Goal: Information Seeking & Learning: Check status

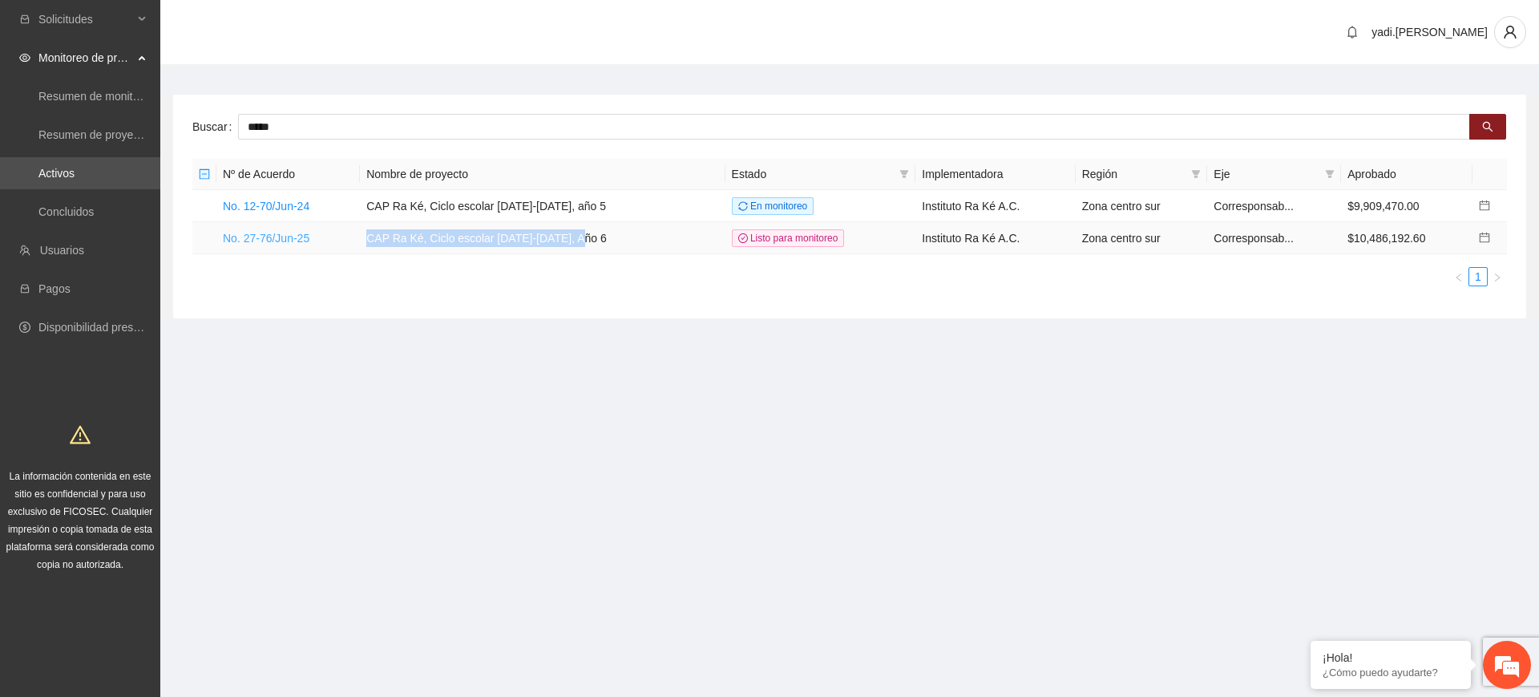
click at [297, 238] on link "No. 27-76/Jun-25" at bounding box center [266, 238] width 87 height 13
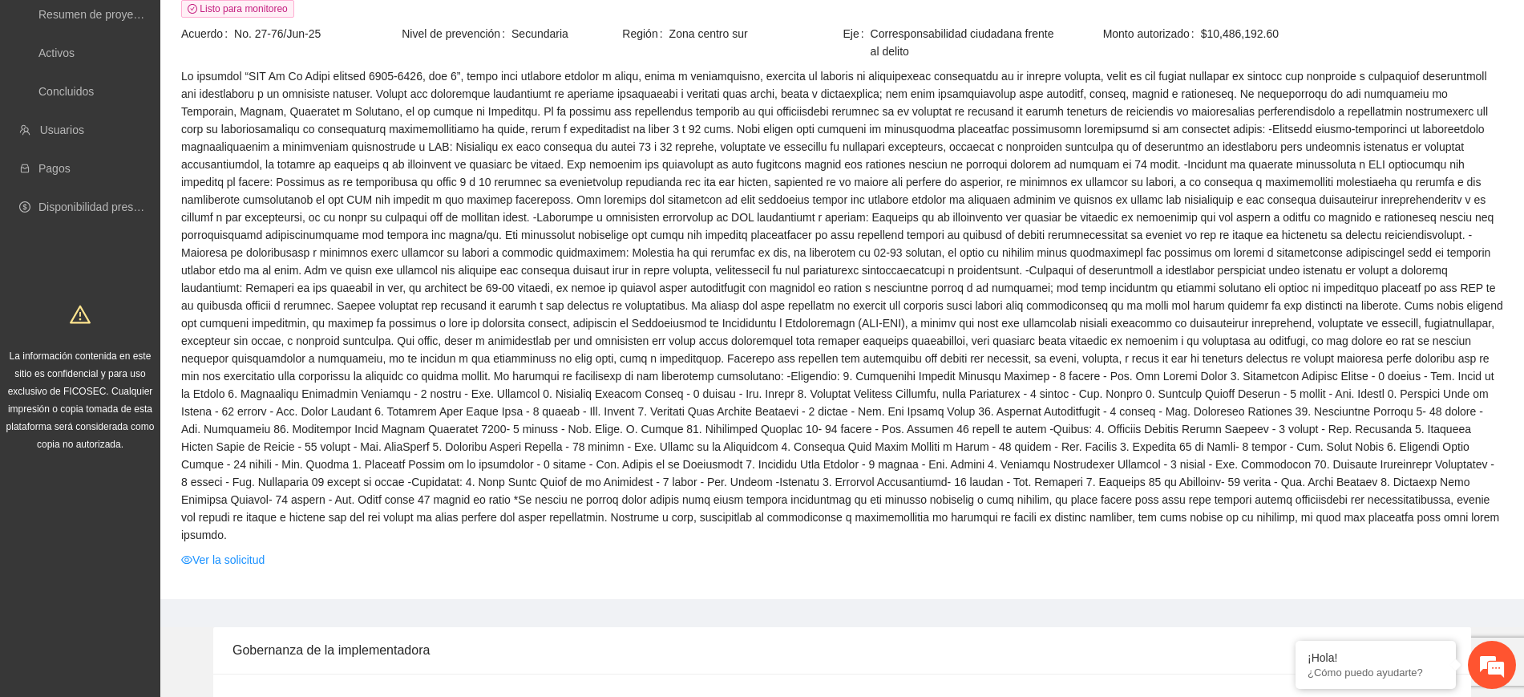
scroll to position [301, 0]
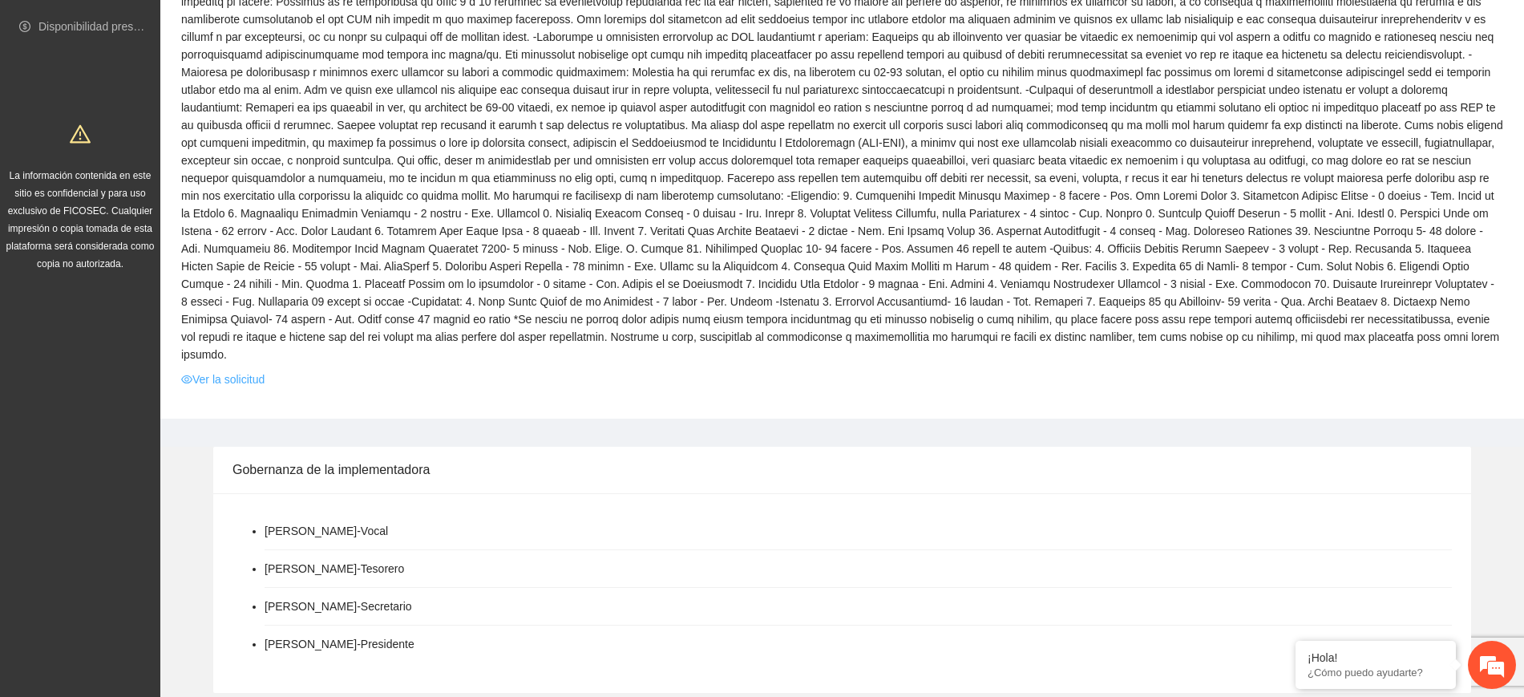
click at [248, 370] on link "Ver la solicitud" at bounding box center [222, 379] width 83 height 18
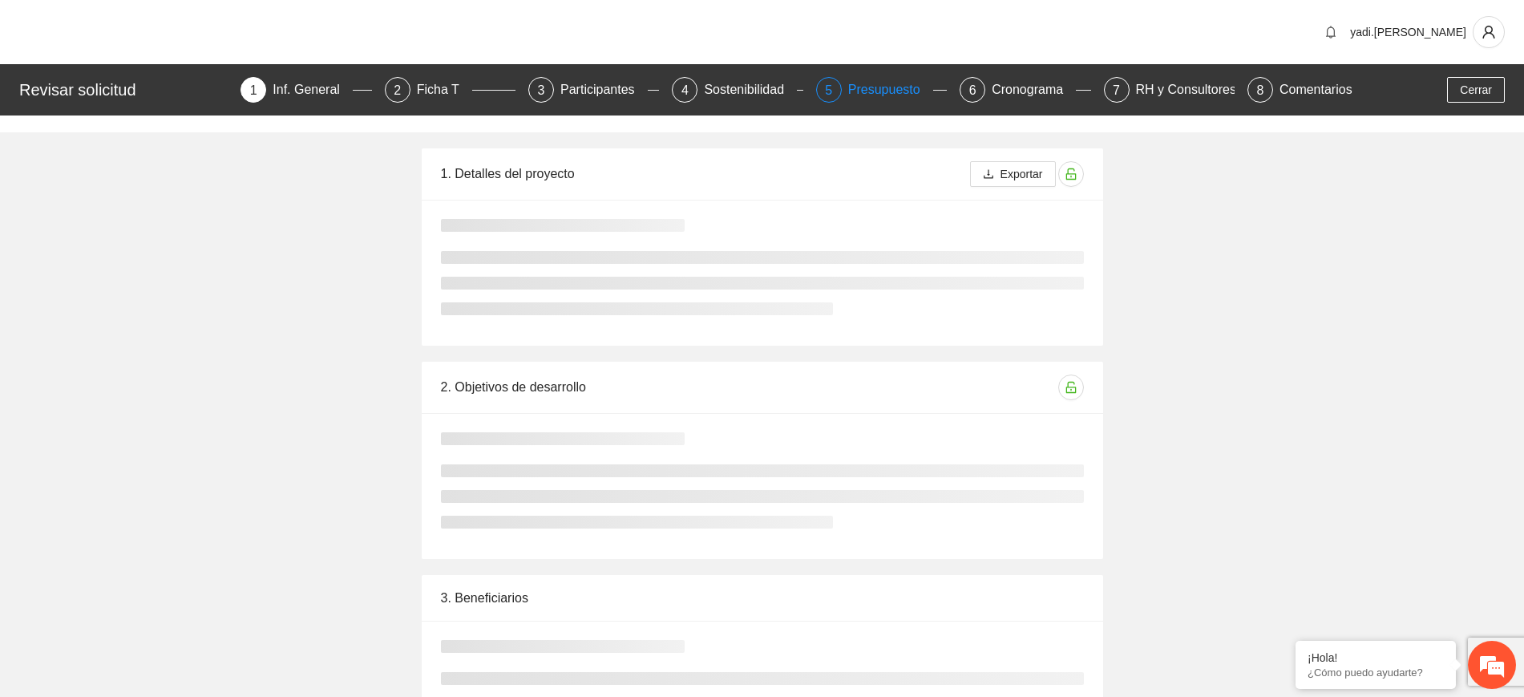
click at [882, 91] on div "Presupuesto" at bounding box center [890, 90] width 85 height 26
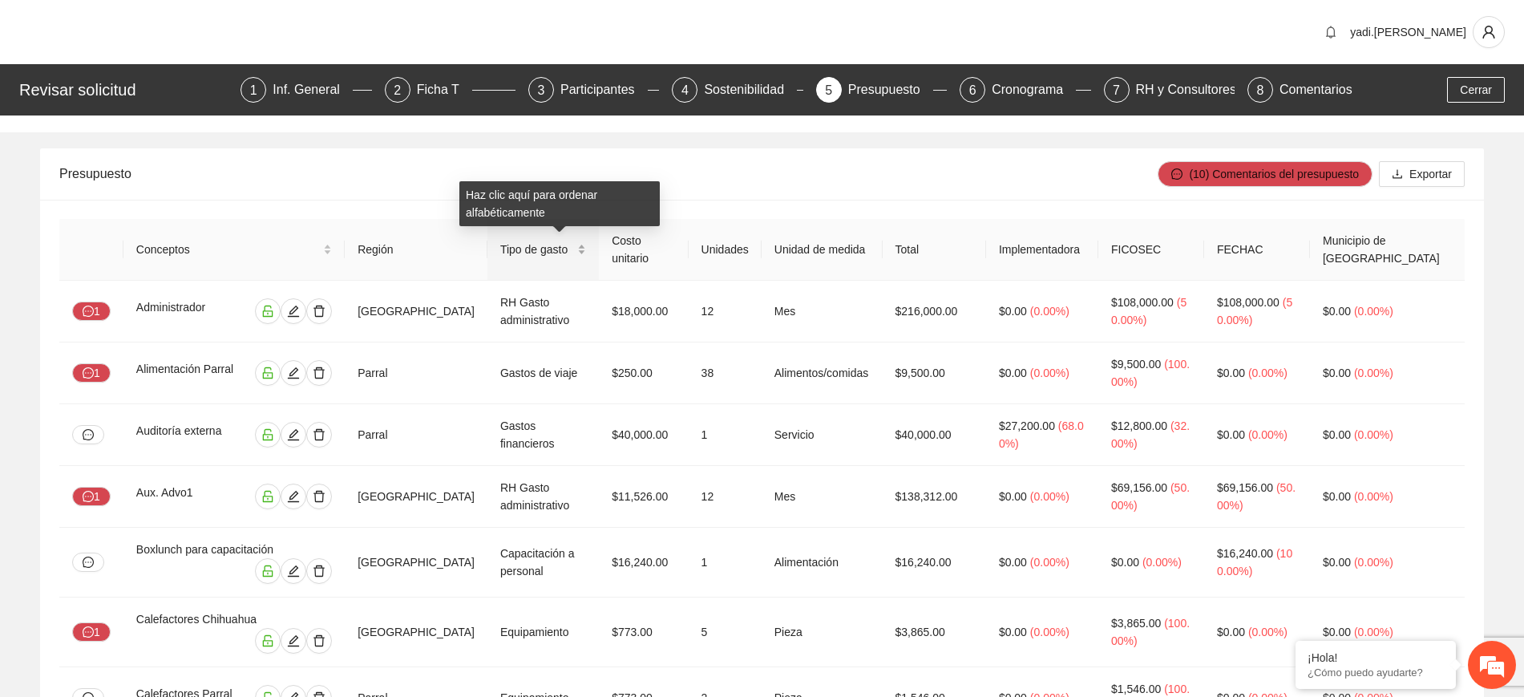
click at [561, 245] on span "Tipo de gasto" at bounding box center [537, 250] width 74 height 18
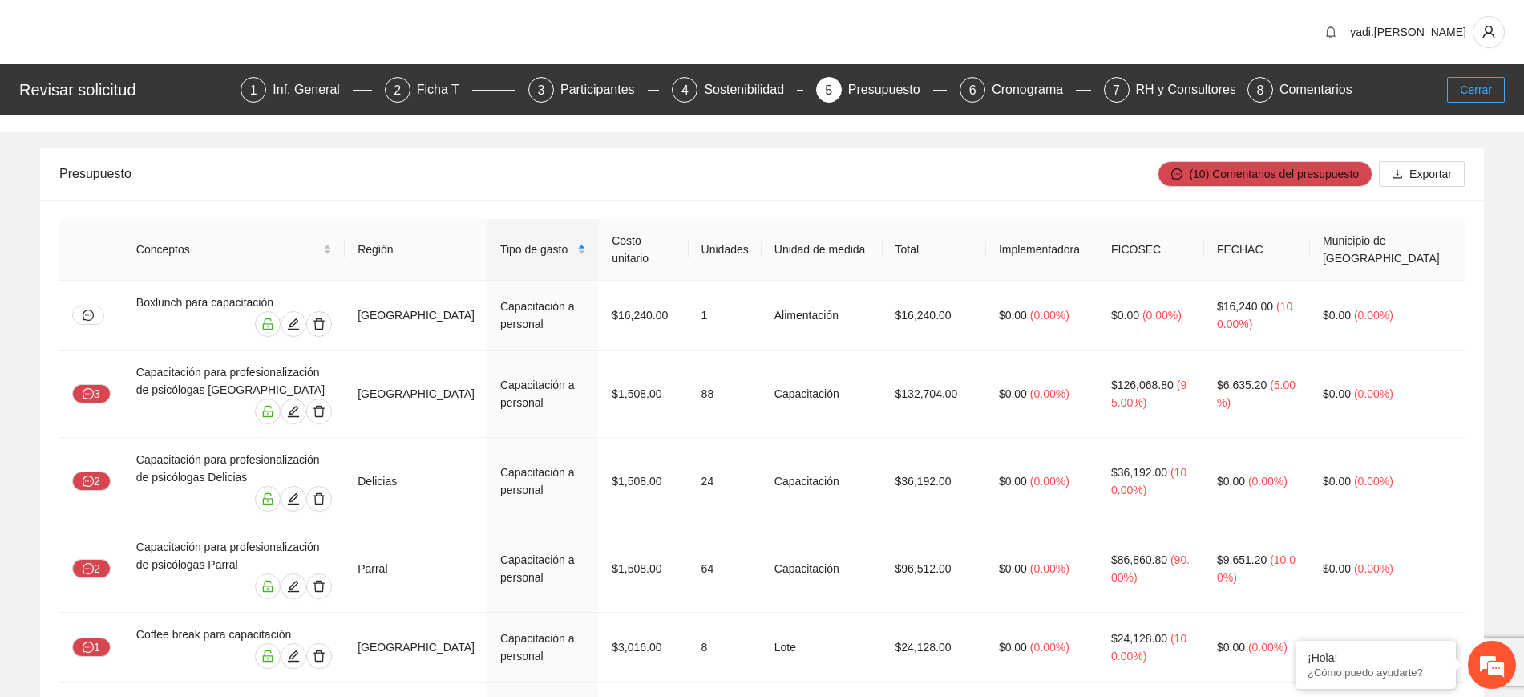
click at [1472, 93] on span "Cerrar" at bounding box center [1476, 90] width 32 height 18
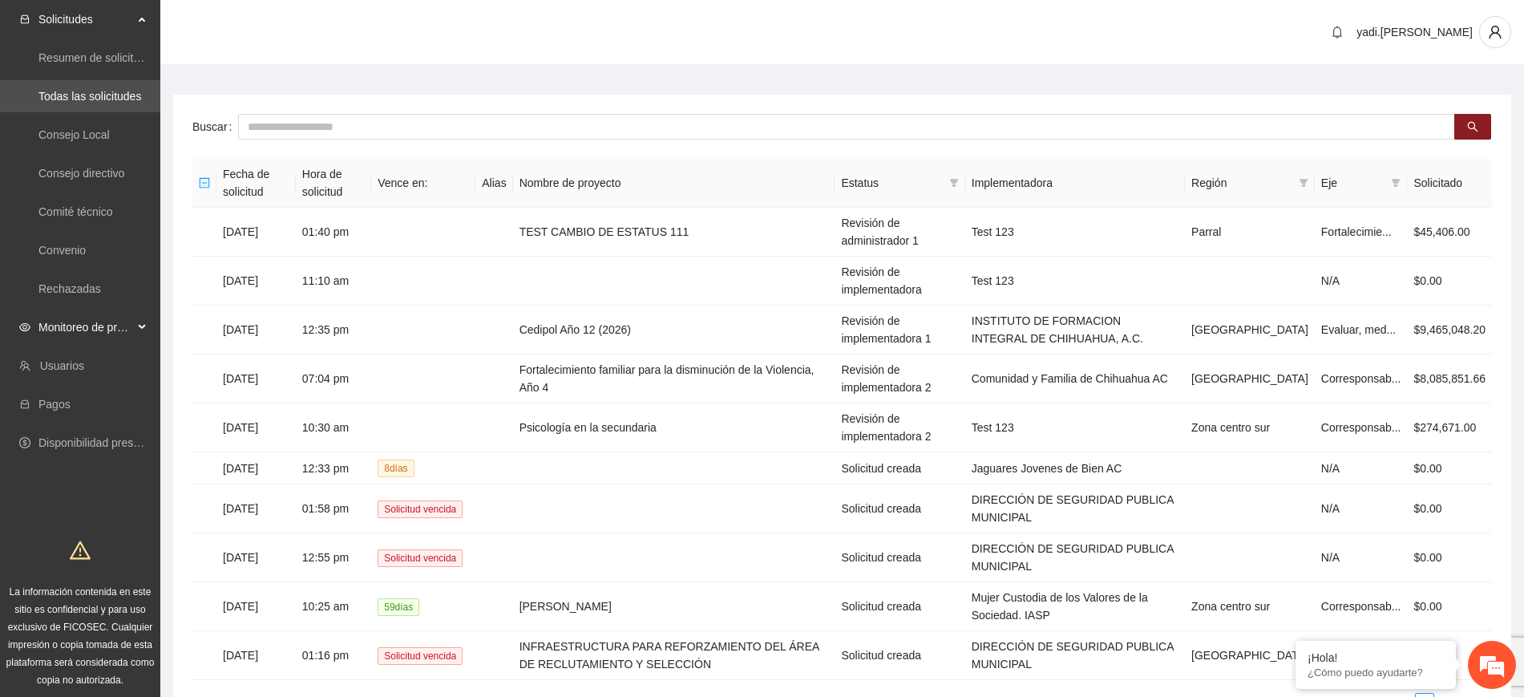
click at [76, 331] on span "Monitoreo de proyectos" at bounding box center [85, 327] width 95 height 32
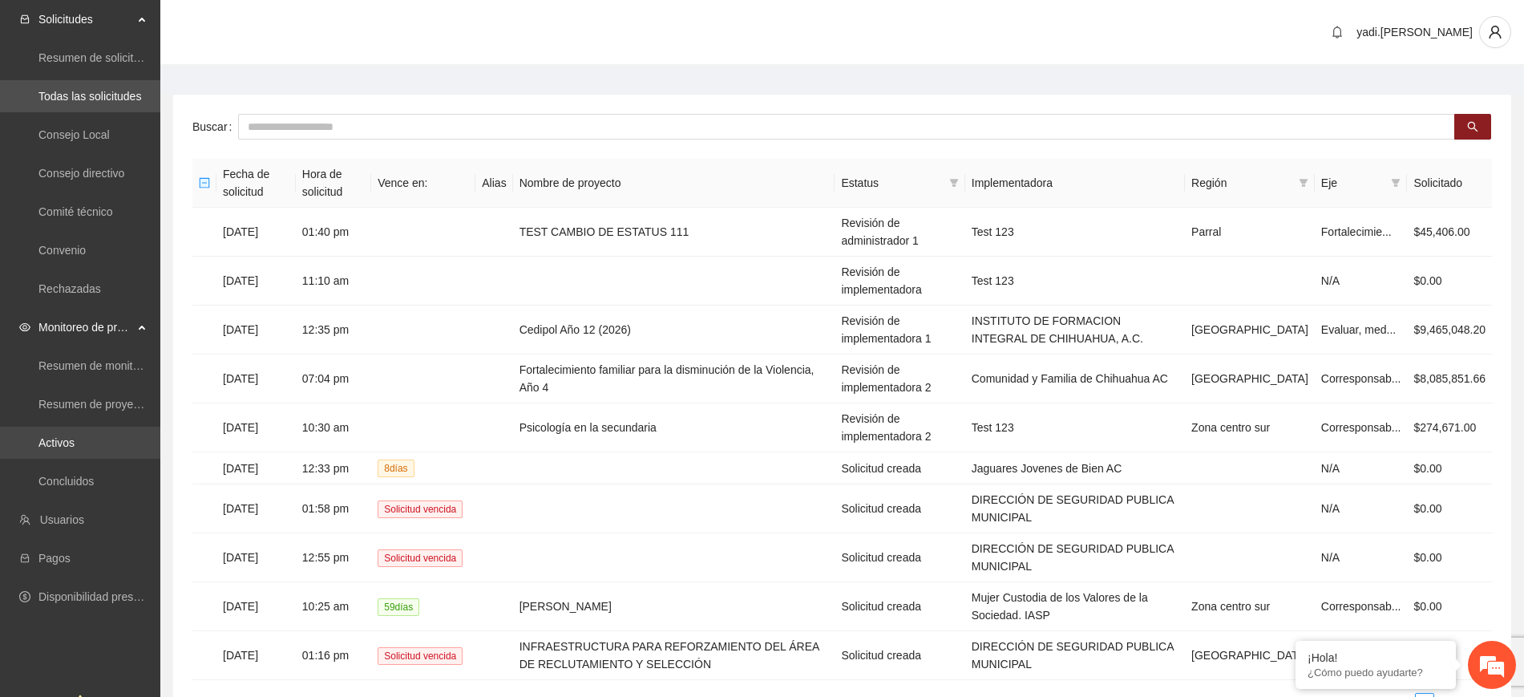
click at [60, 436] on link "Activos" at bounding box center [56, 442] width 36 height 13
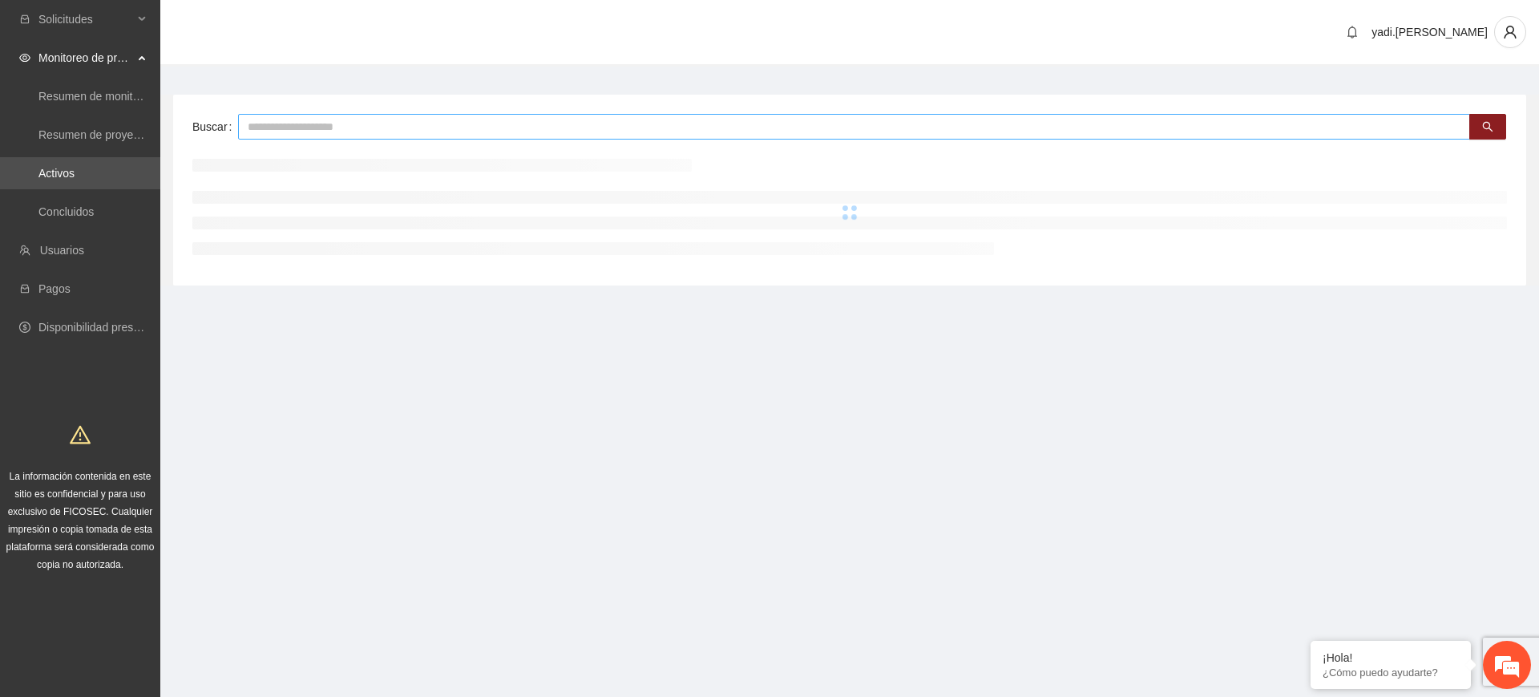
click at [324, 120] on input "text" at bounding box center [854, 127] width 1232 height 26
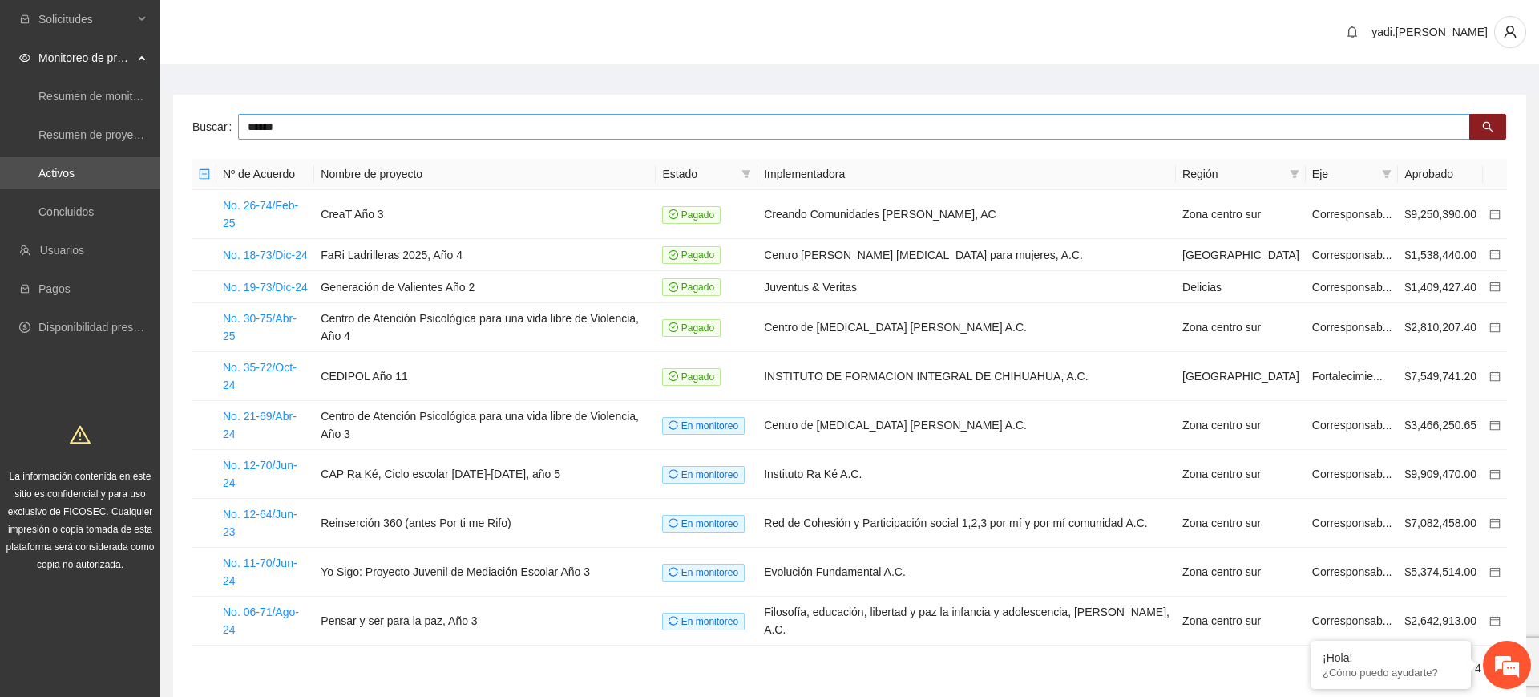
type input "******"
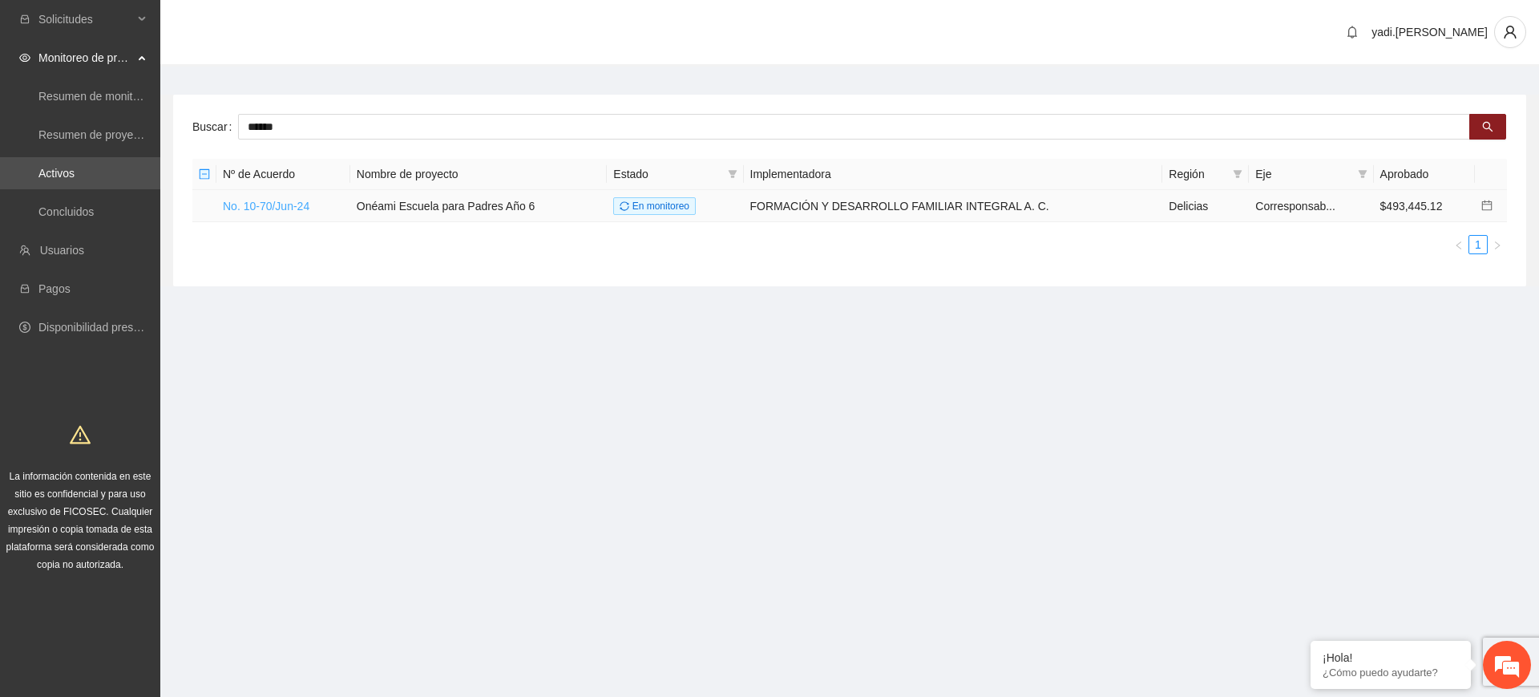
click at [292, 206] on link "No. 10-70/Jun-24" at bounding box center [266, 206] width 87 height 13
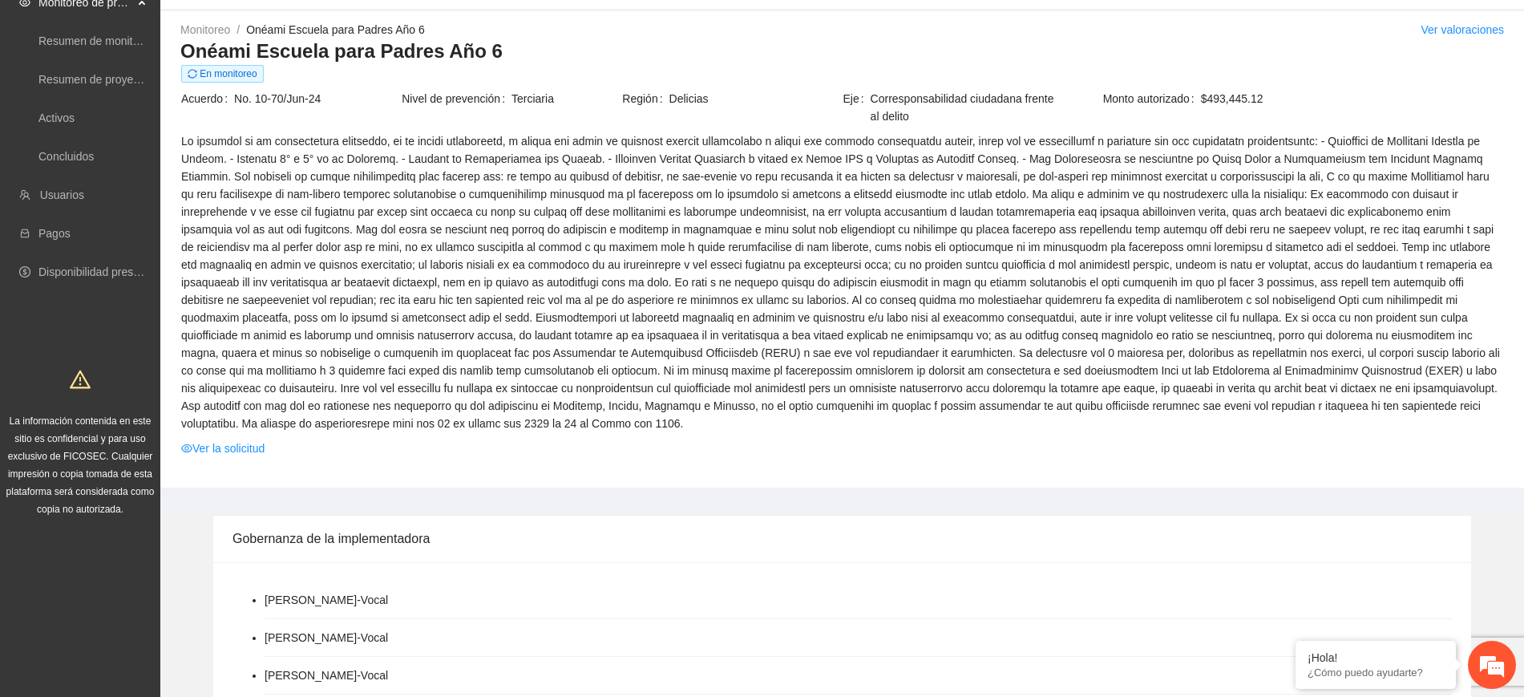
scroll to position [100, 0]
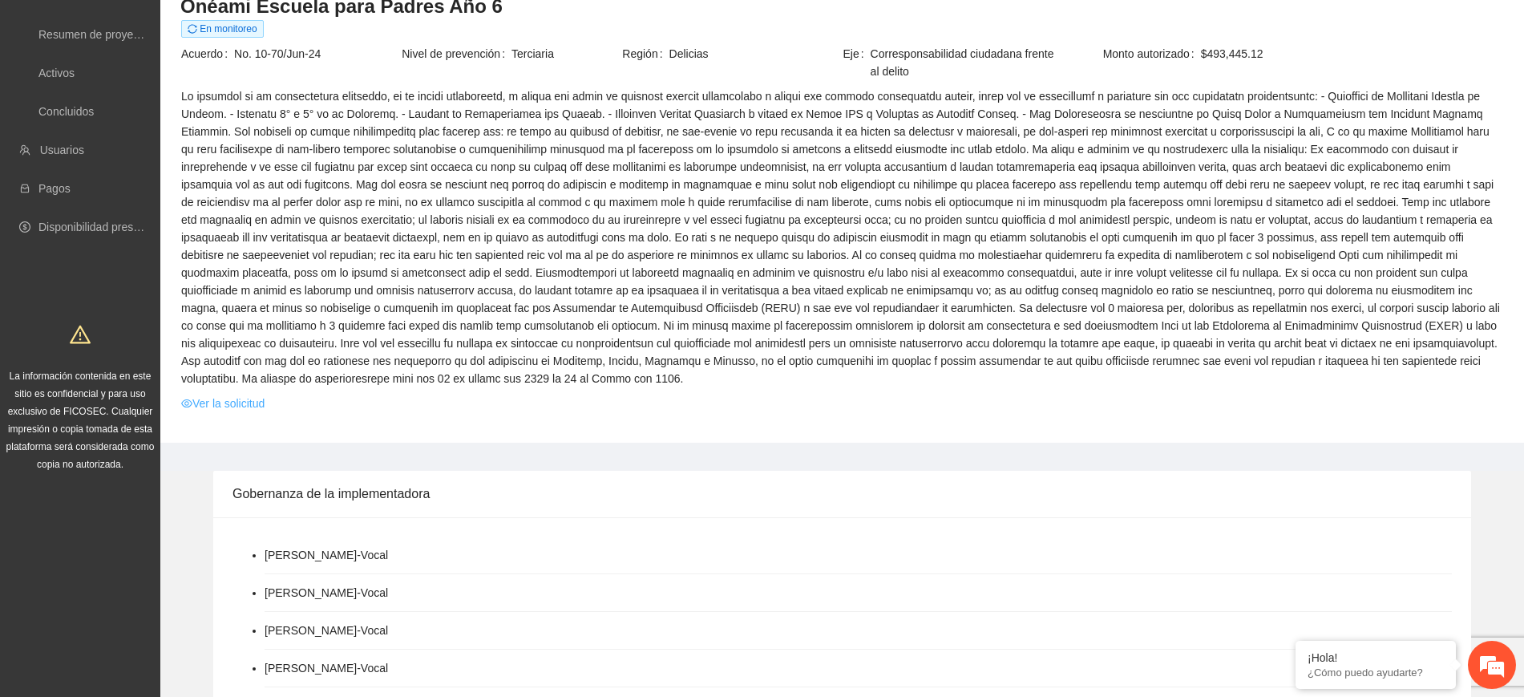
click at [253, 394] on link "Ver la solicitud" at bounding box center [222, 403] width 83 height 18
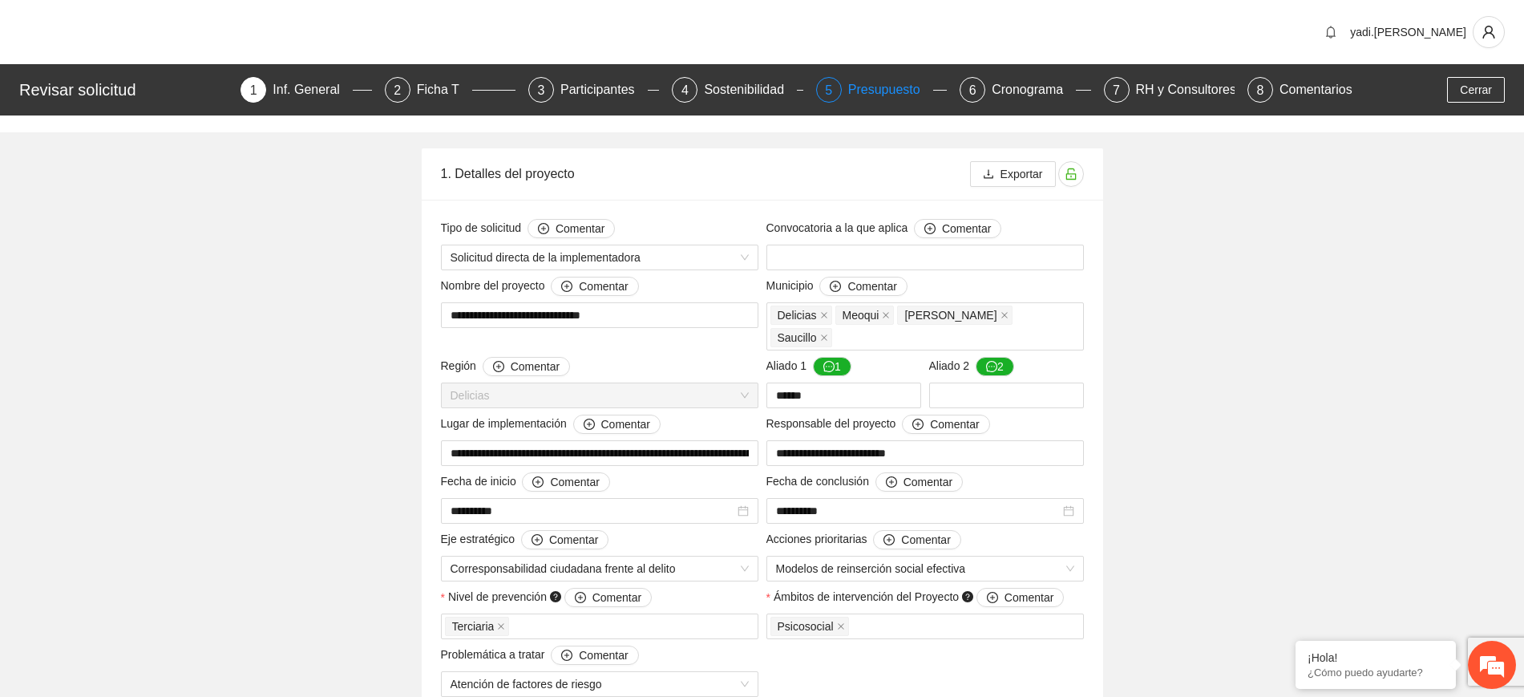
click at [882, 83] on div "Presupuesto" at bounding box center [890, 90] width 85 height 26
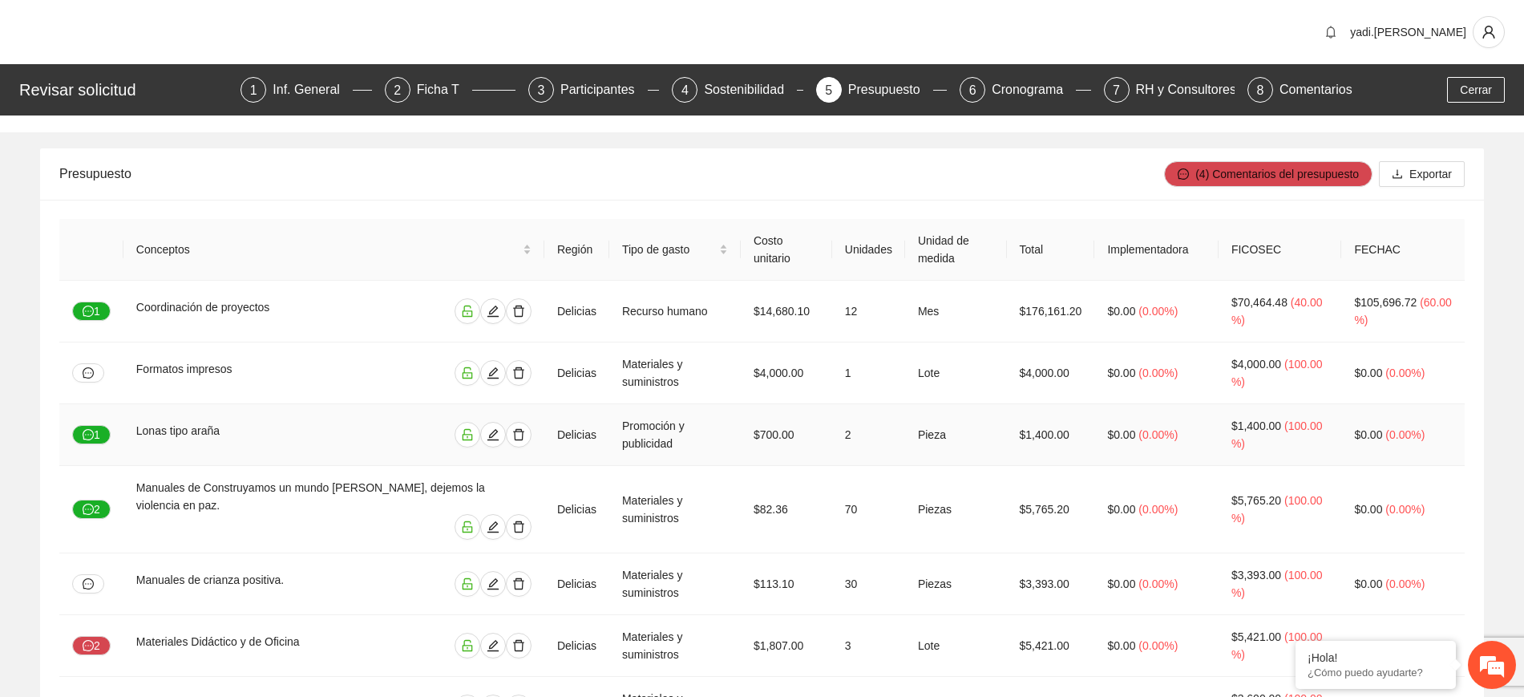
scroll to position [100, 0]
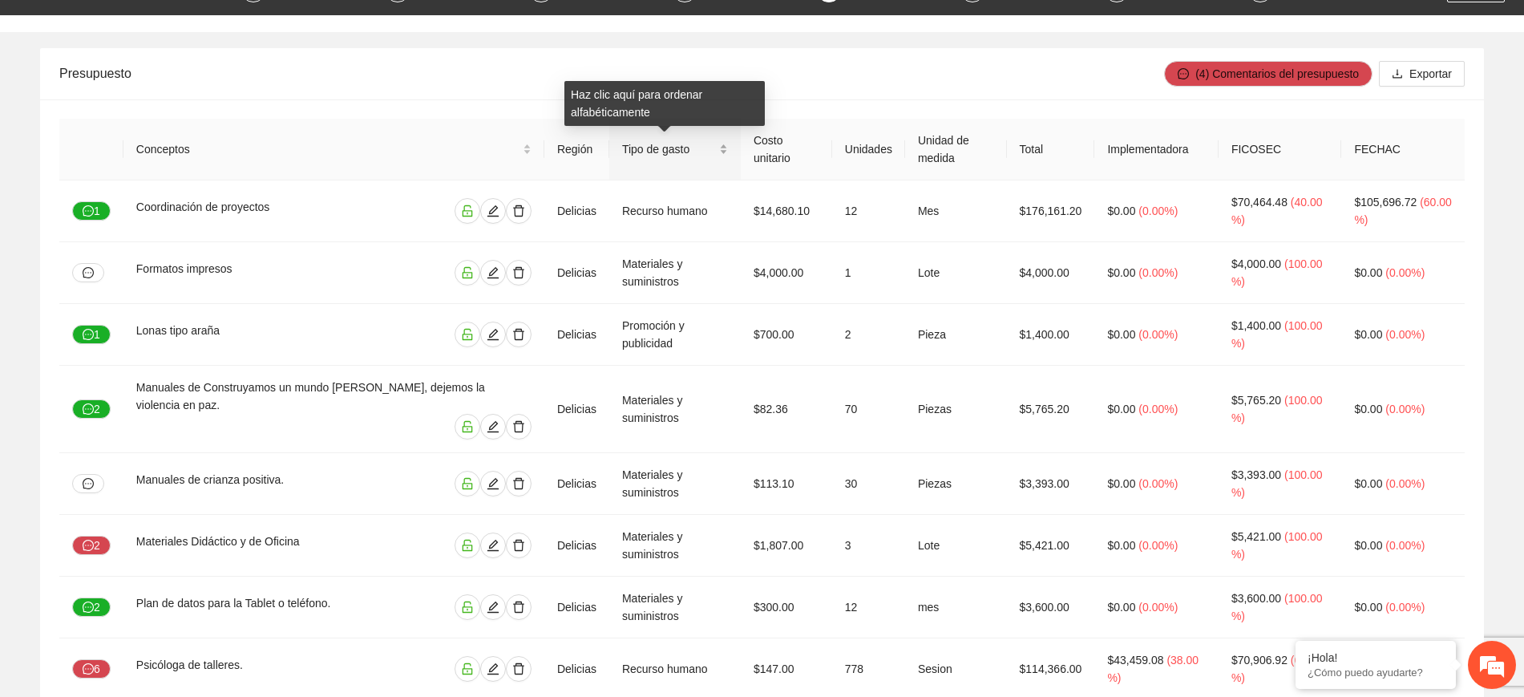
click at [639, 140] on div "Tipo de gasto" at bounding box center [675, 149] width 106 height 18
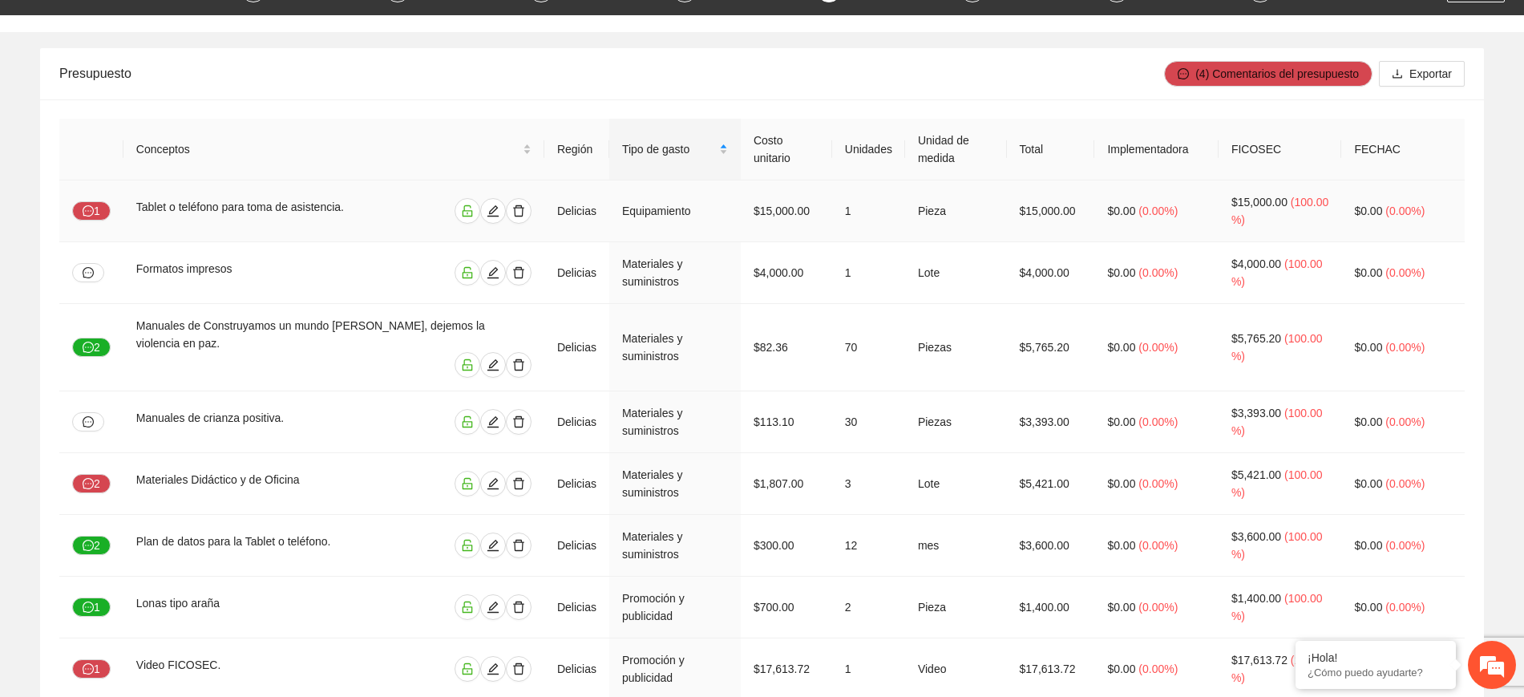
scroll to position [0, 0]
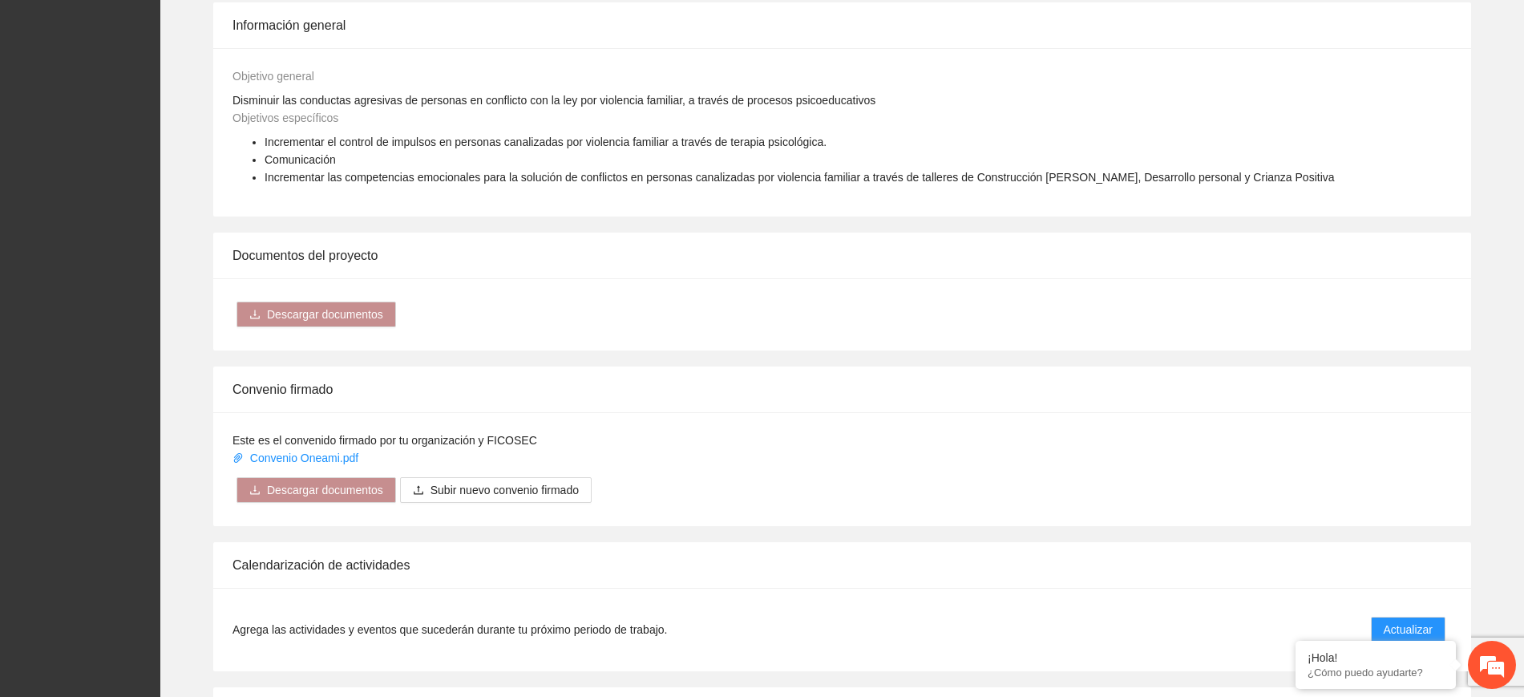
scroll to position [1303, 0]
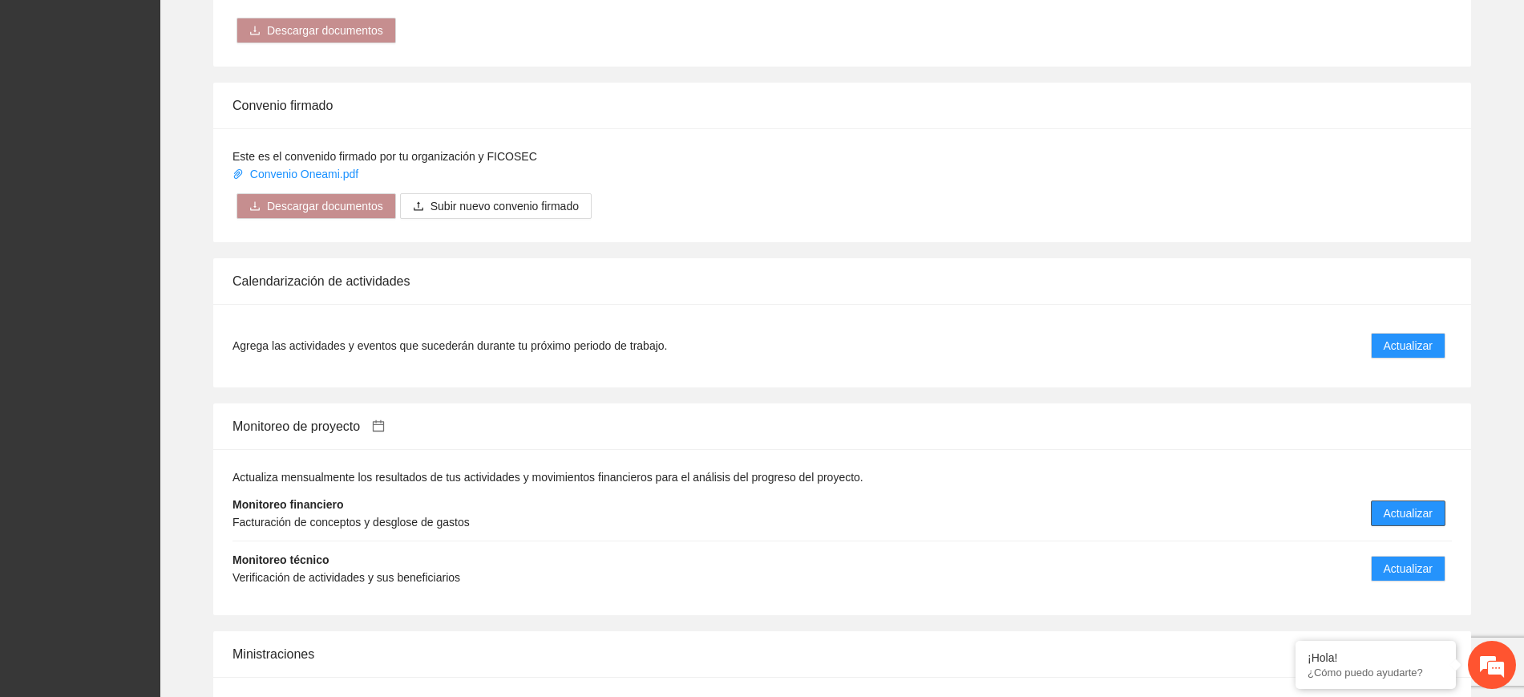
click at [1409, 504] on span "Actualizar" at bounding box center [1408, 513] width 49 height 18
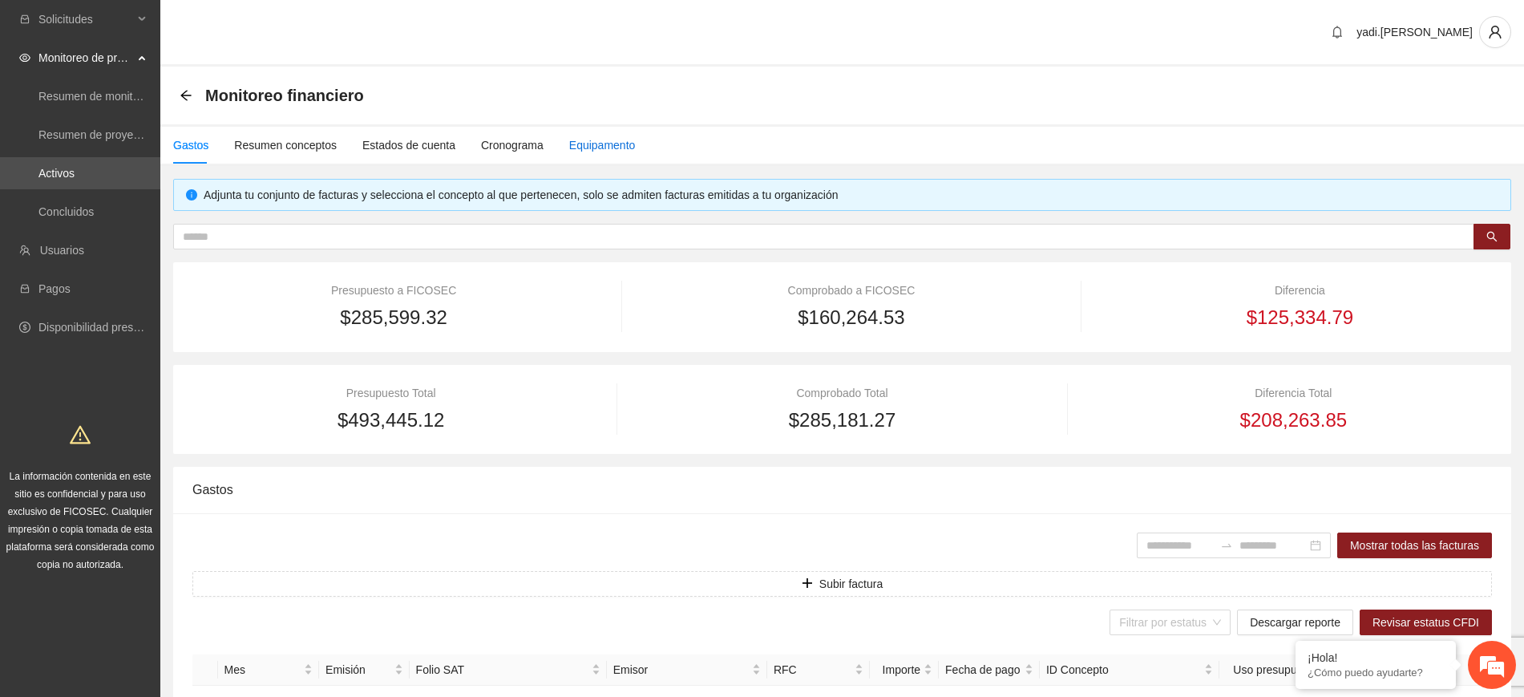
click at [586, 145] on div "Equipamento" at bounding box center [602, 145] width 67 height 18
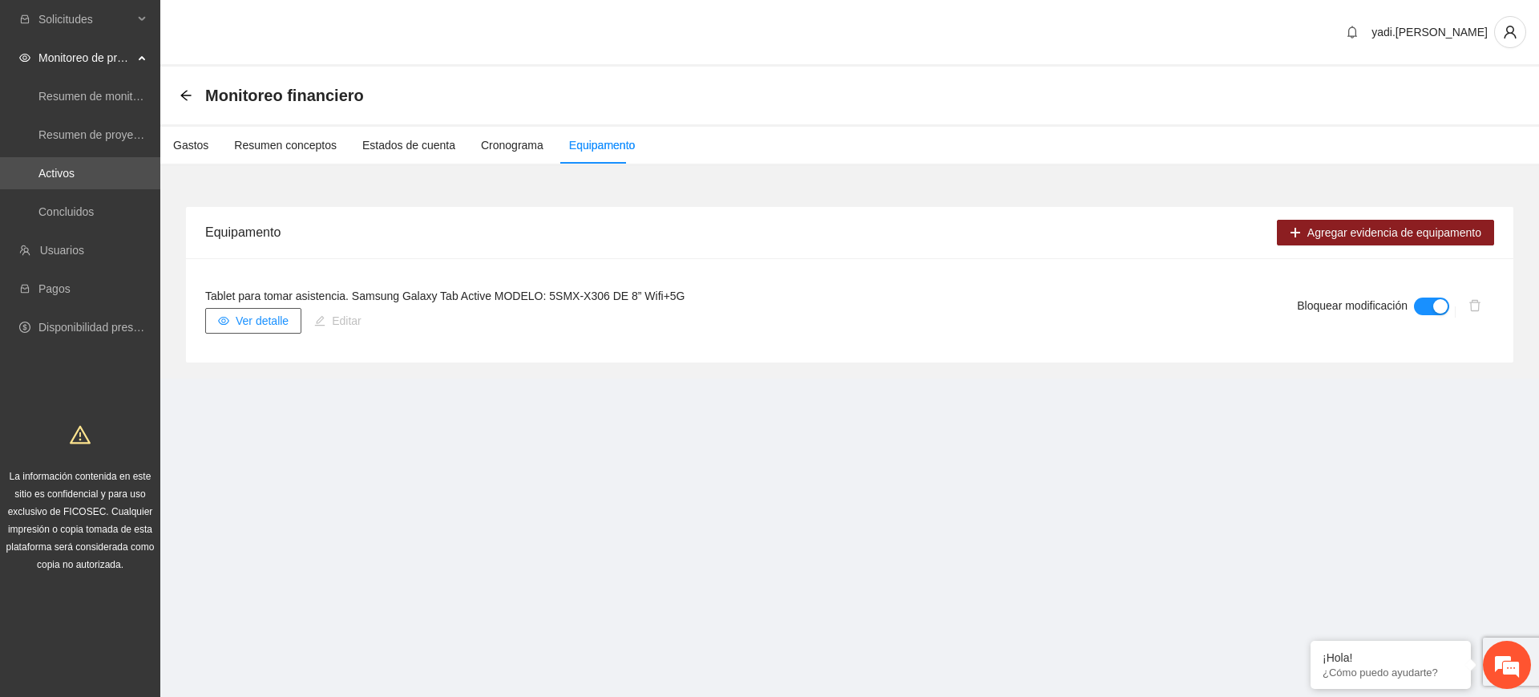
click at [265, 318] on span "Ver detalle" at bounding box center [262, 321] width 53 height 18
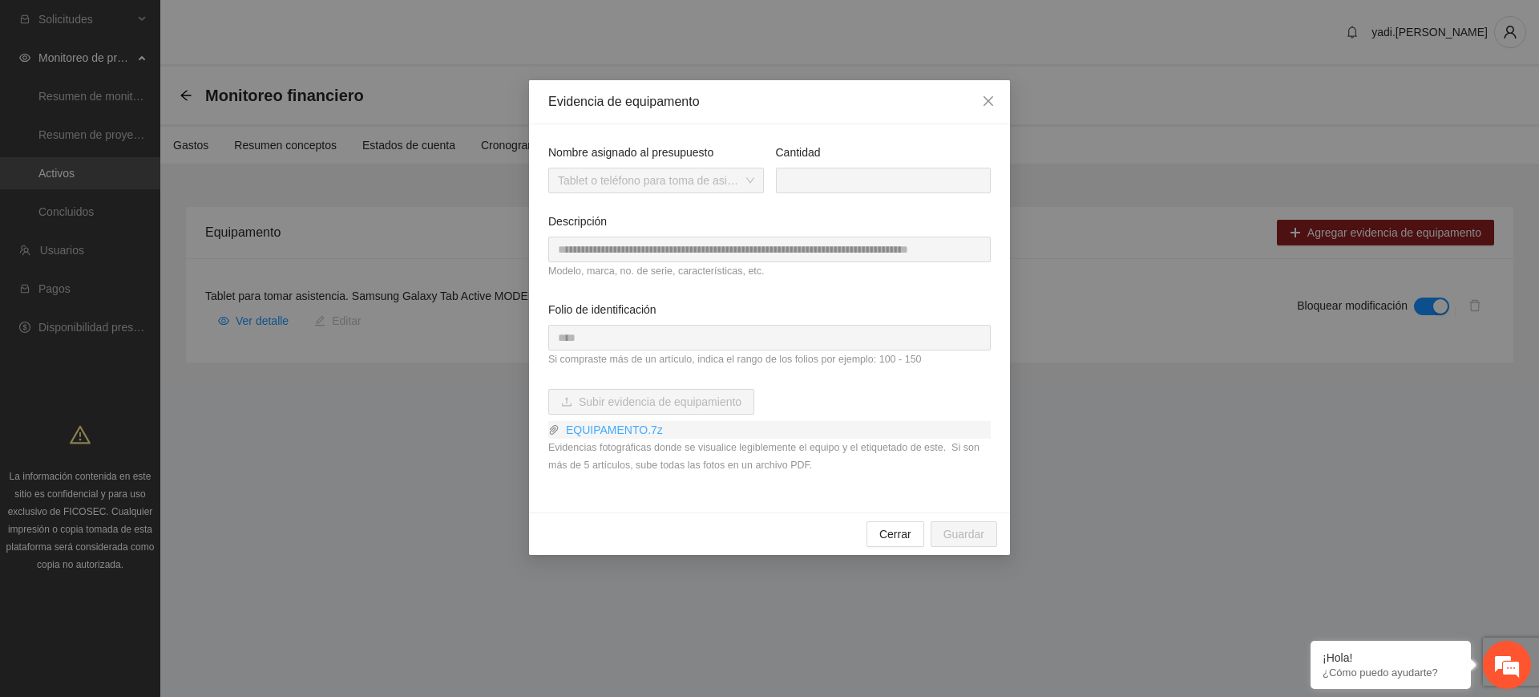
click at [620, 423] on link "EQUIPAMENTO.7z" at bounding box center [775, 430] width 431 height 18
drag, startPoint x: 999, startPoint y: 107, endPoint x: 955, endPoint y: 111, distance: 44.3
click at [1001, 105] on span "Close" at bounding box center [988, 101] width 43 height 43
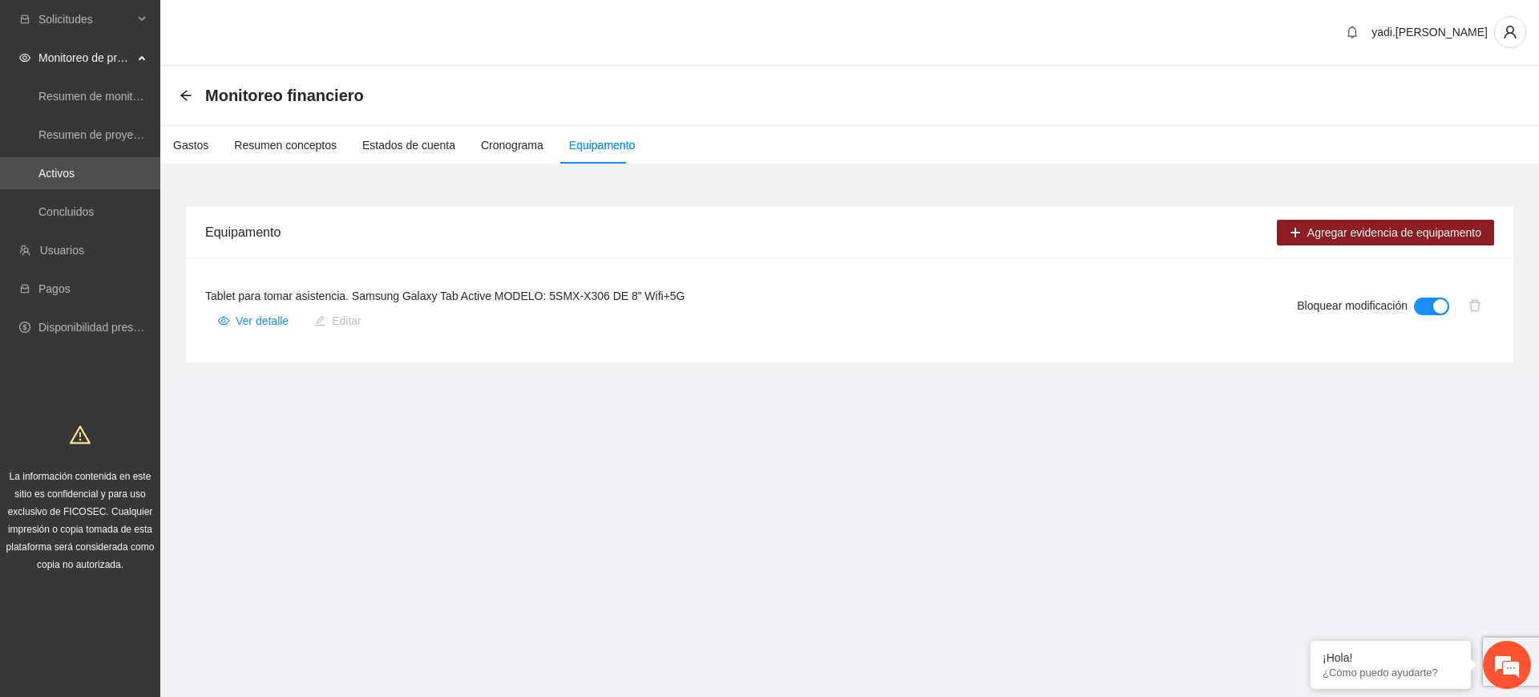
click at [192, 95] on div "Monitoreo financiero" at bounding box center [277, 96] width 194 height 26
click at [184, 90] on icon "arrow-left" at bounding box center [186, 95] width 13 height 13
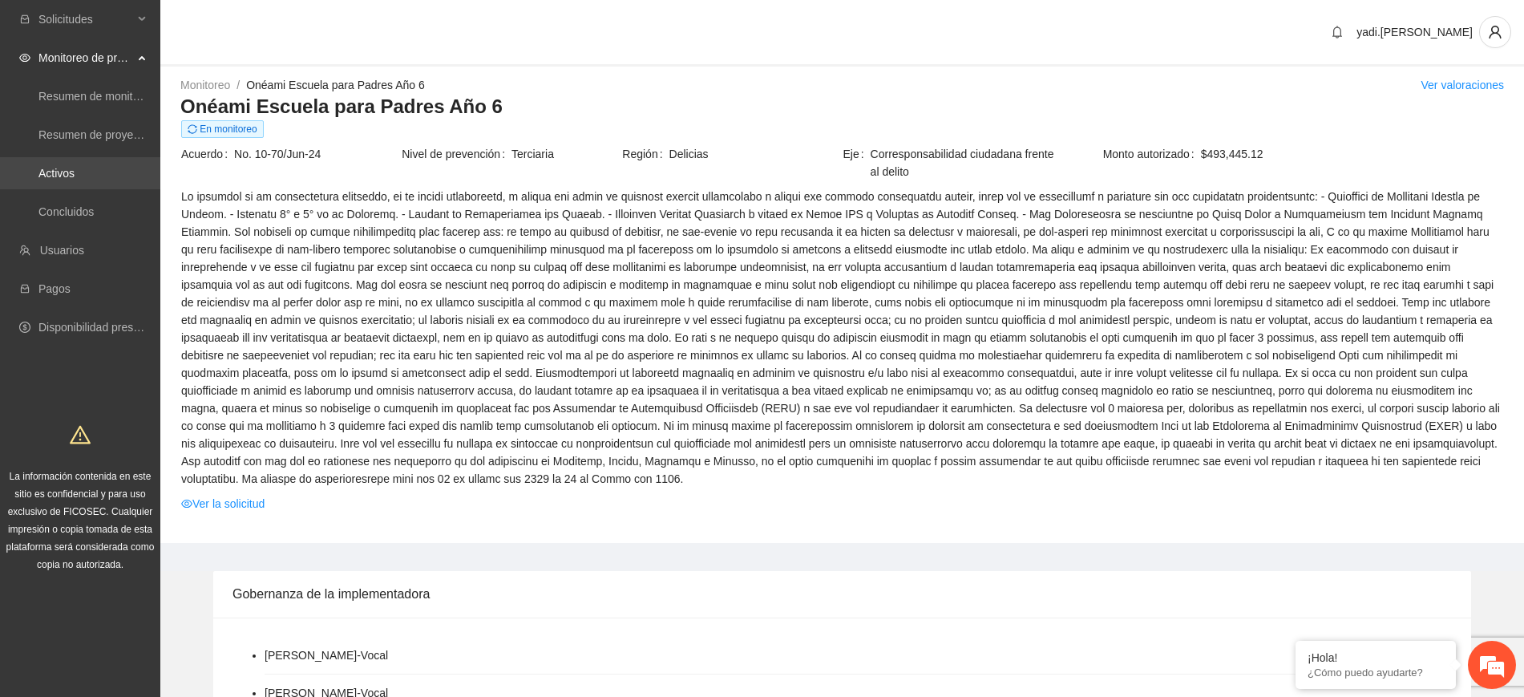
click at [70, 172] on link "Activos" at bounding box center [56, 173] width 36 height 13
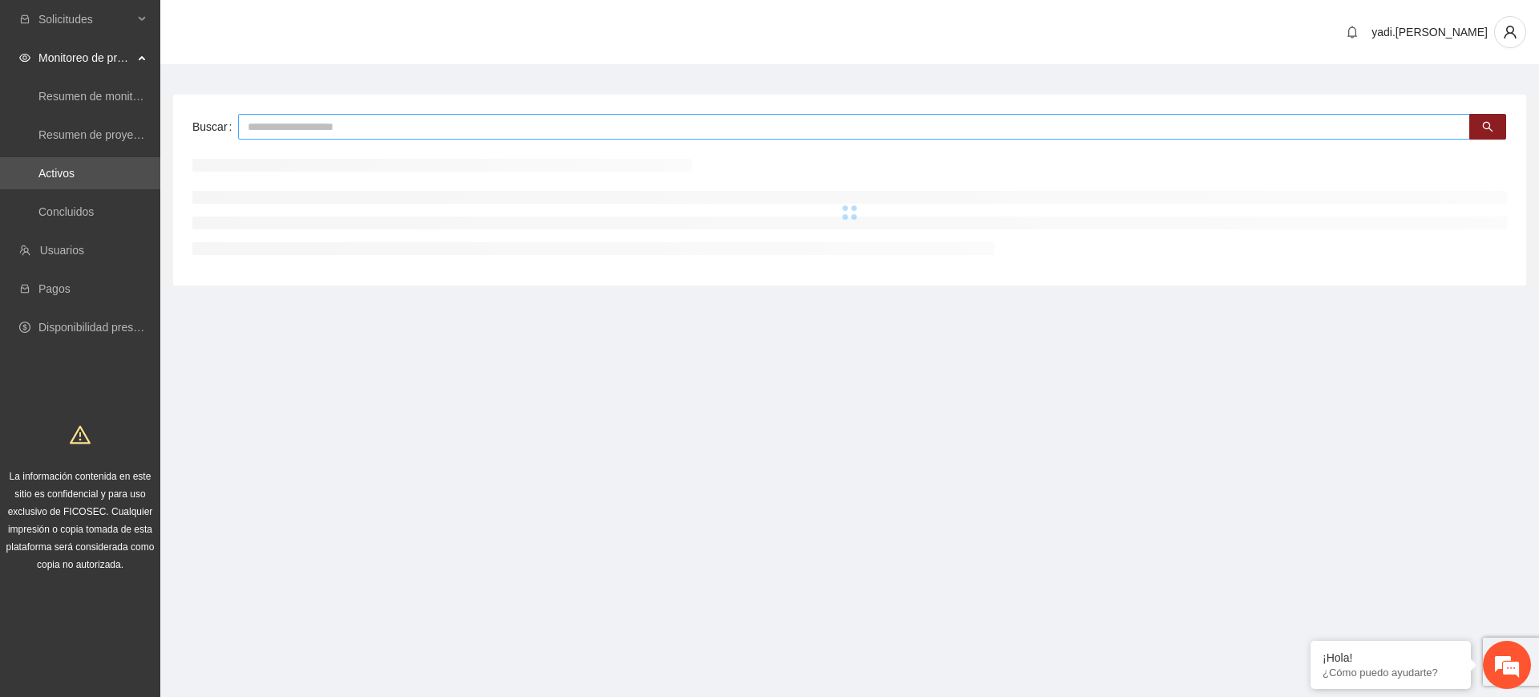
click at [353, 124] on input "text" at bounding box center [854, 127] width 1232 height 26
type input "****"
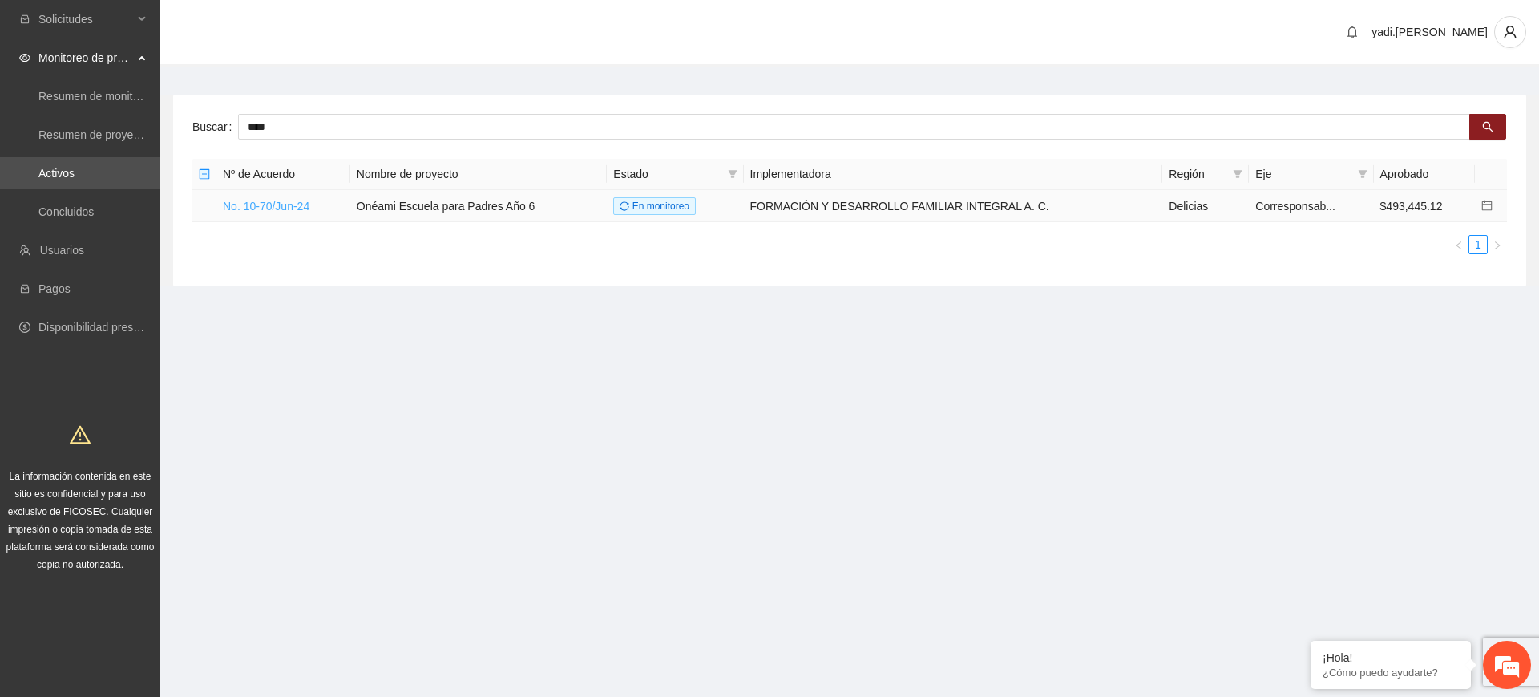
click at [290, 204] on link "No. 10-70/Jun-24" at bounding box center [266, 206] width 87 height 13
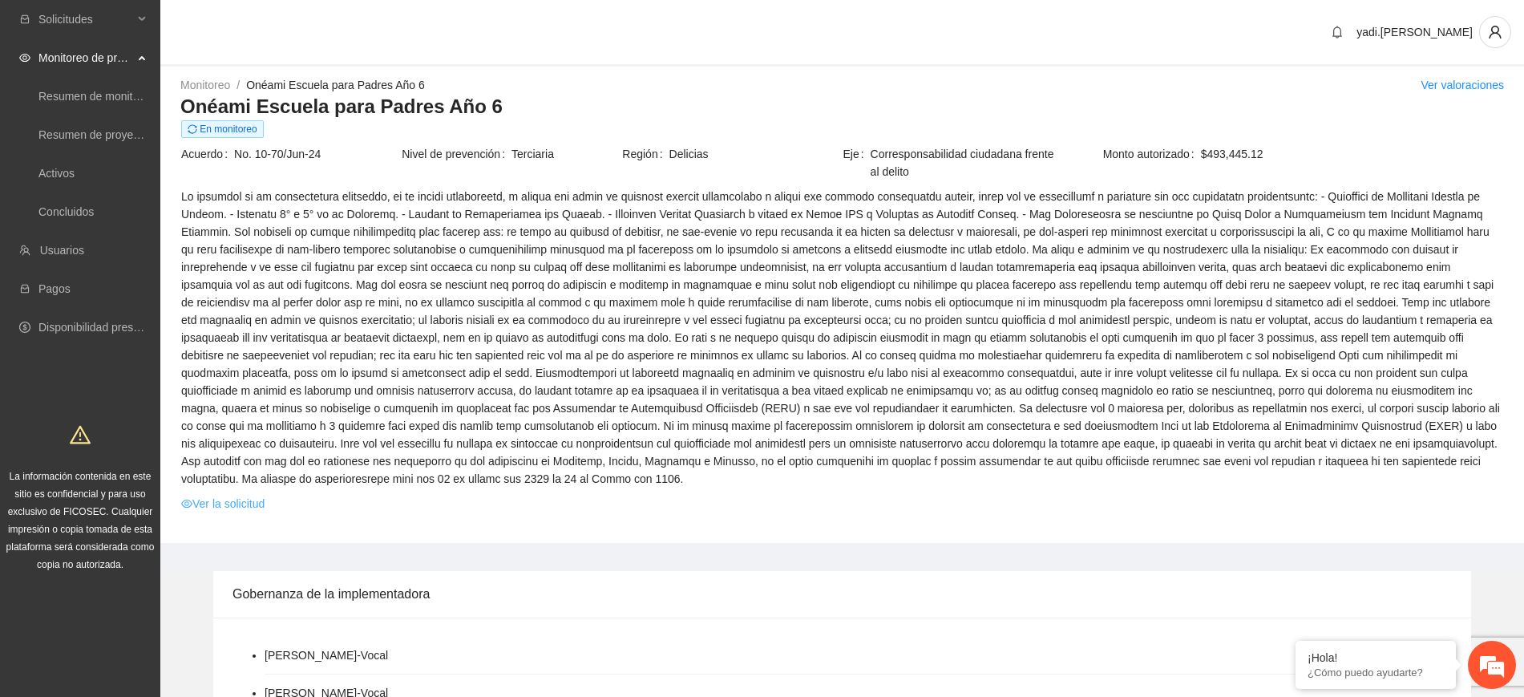
click at [257, 495] on link "Ver la solicitud" at bounding box center [222, 504] width 83 height 18
click at [67, 255] on link "Usuarios" at bounding box center [62, 250] width 44 height 13
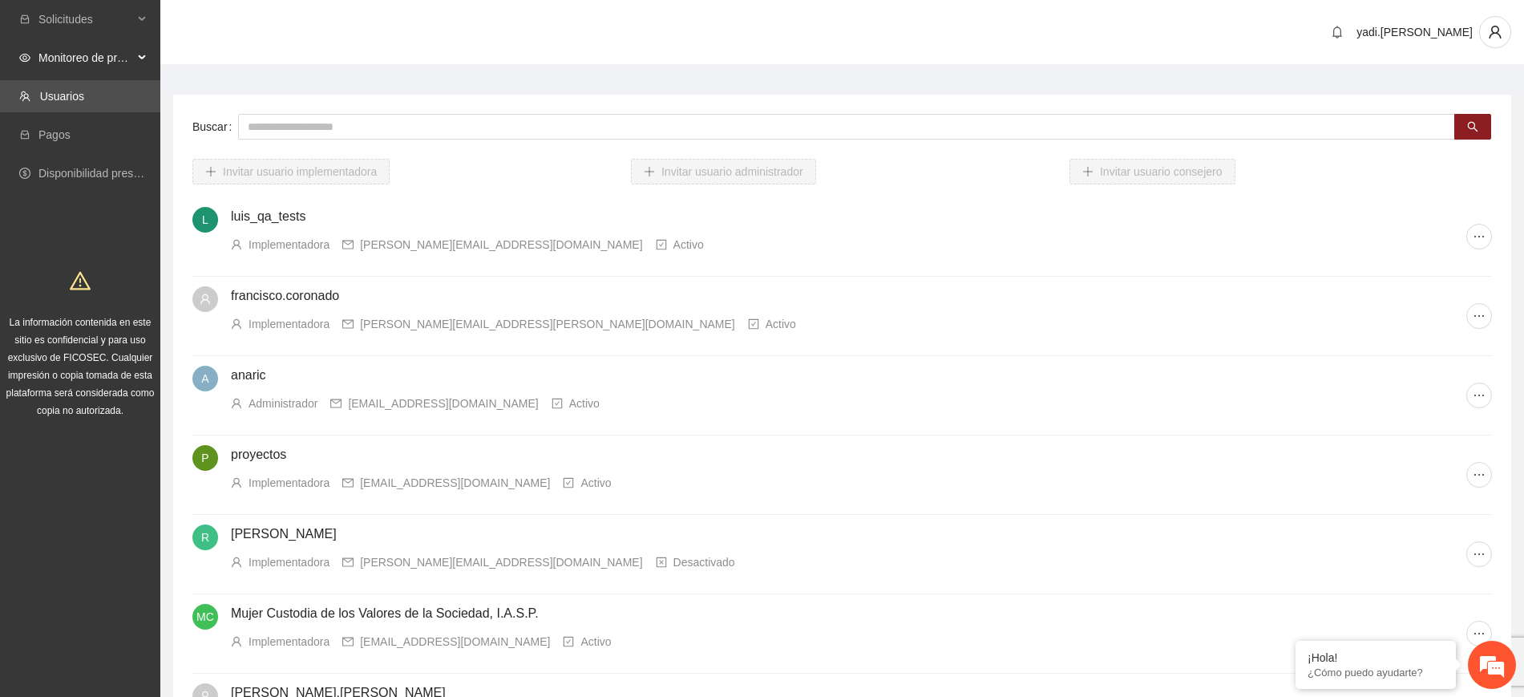
click at [68, 52] on span "Monitoreo de proyectos" at bounding box center [85, 58] width 95 height 32
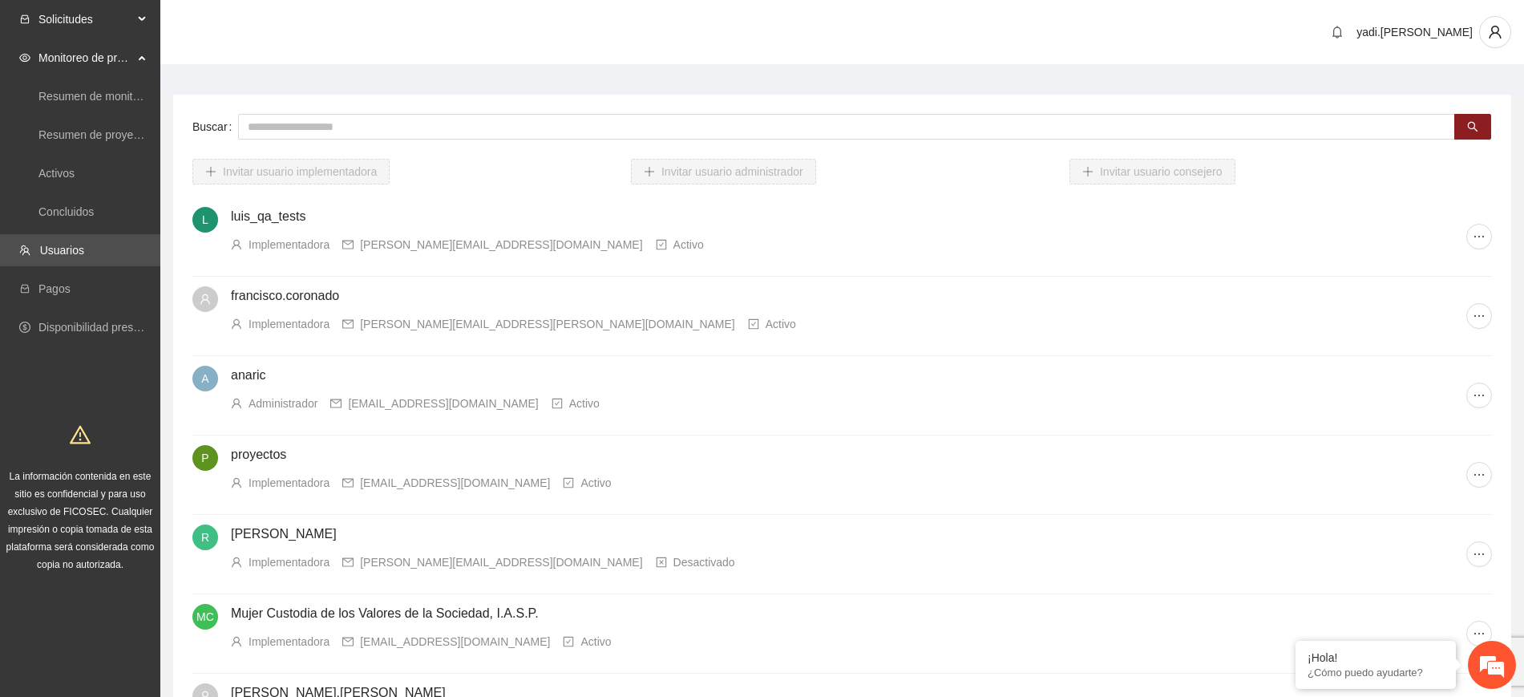
click at [69, 20] on span "Solicitudes" at bounding box center [85, 19] width 95 height 32
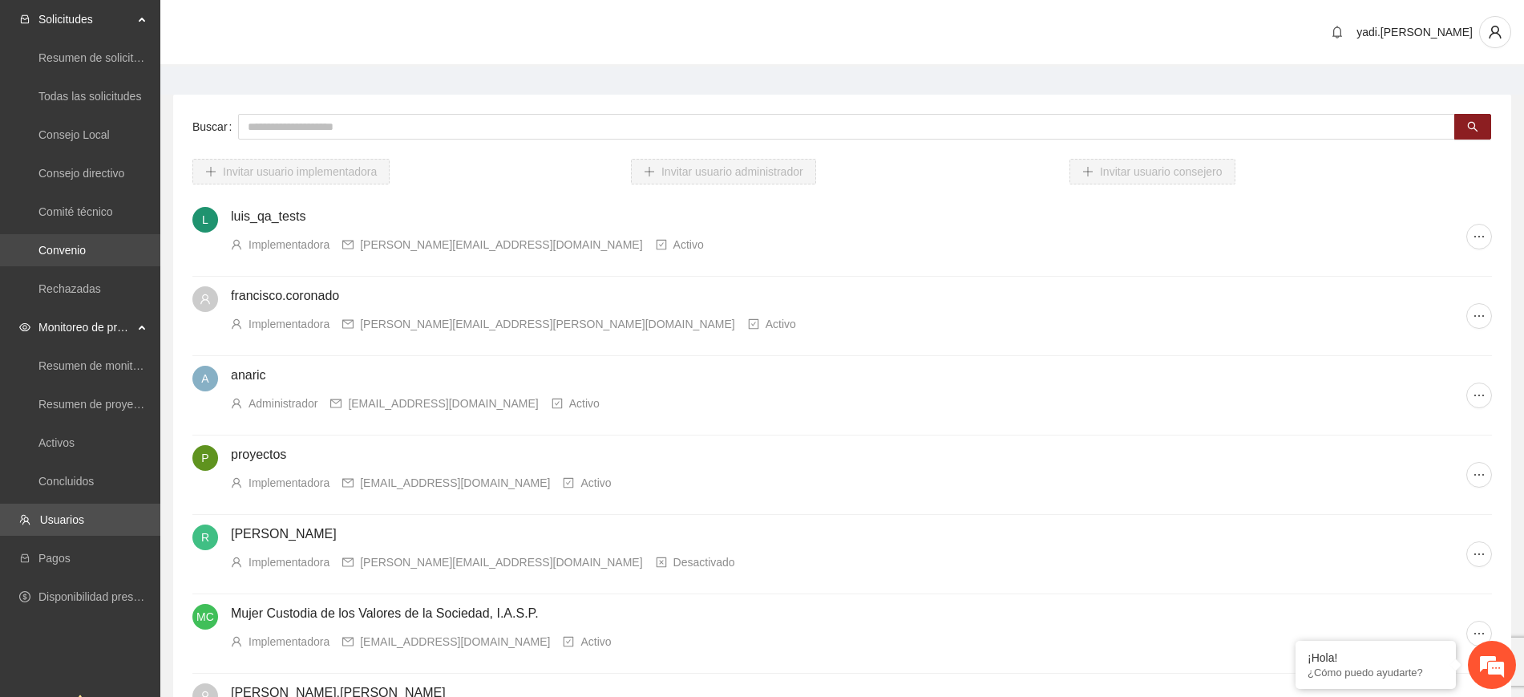
click at [73, 244] on link "Convenio" at bounding box center [61, 250] width 47 height 13
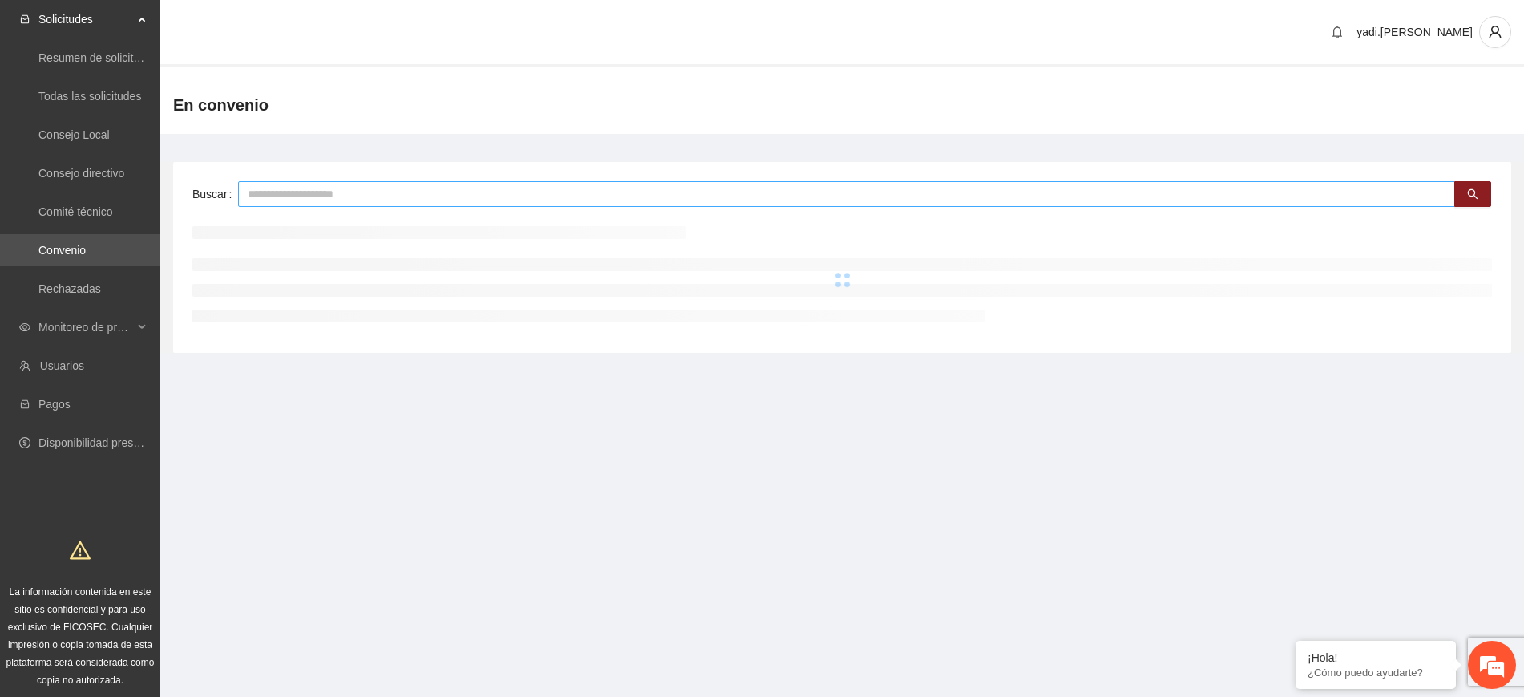
click at [343, 192] on input "text" at bounding box center [846, 194] width 1217 height 26
type input "*"
click at [109, 329] on span "Monitoreo de proyectos" at bounding box center [85, 327] width 95 height 32
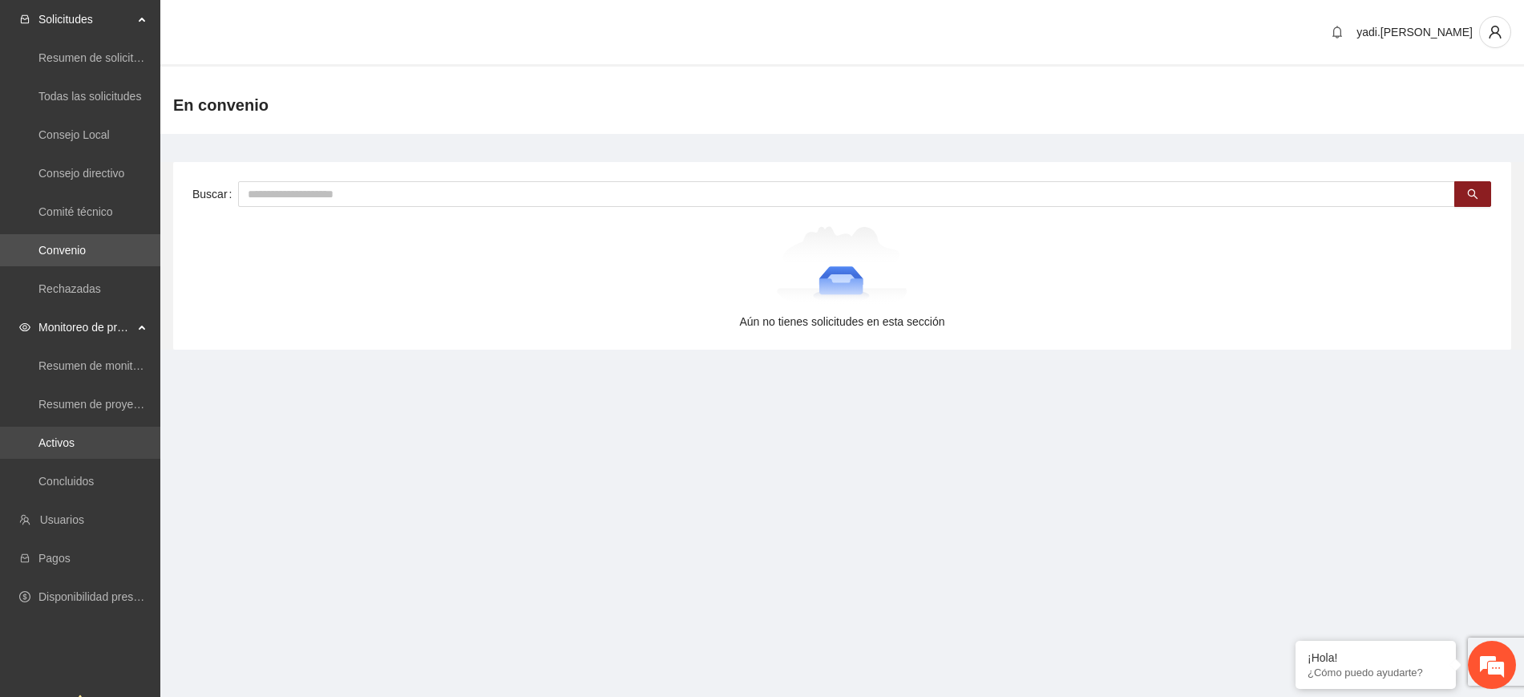
click at [75, 439] on link "Activos" at bounding box center [56, 442] width 36 height 13
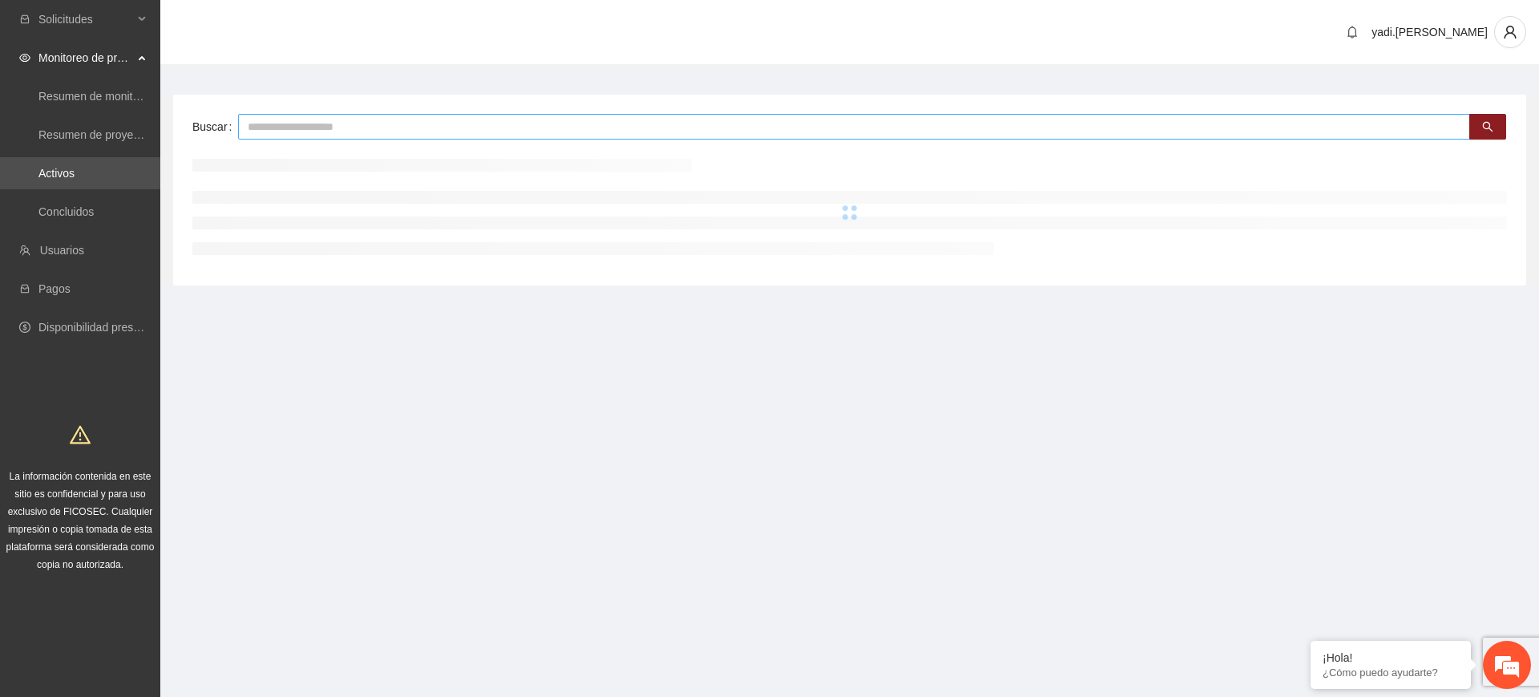
click at [412, 133] on input "text" at bounding box center [854, 127] width 1232 height 26
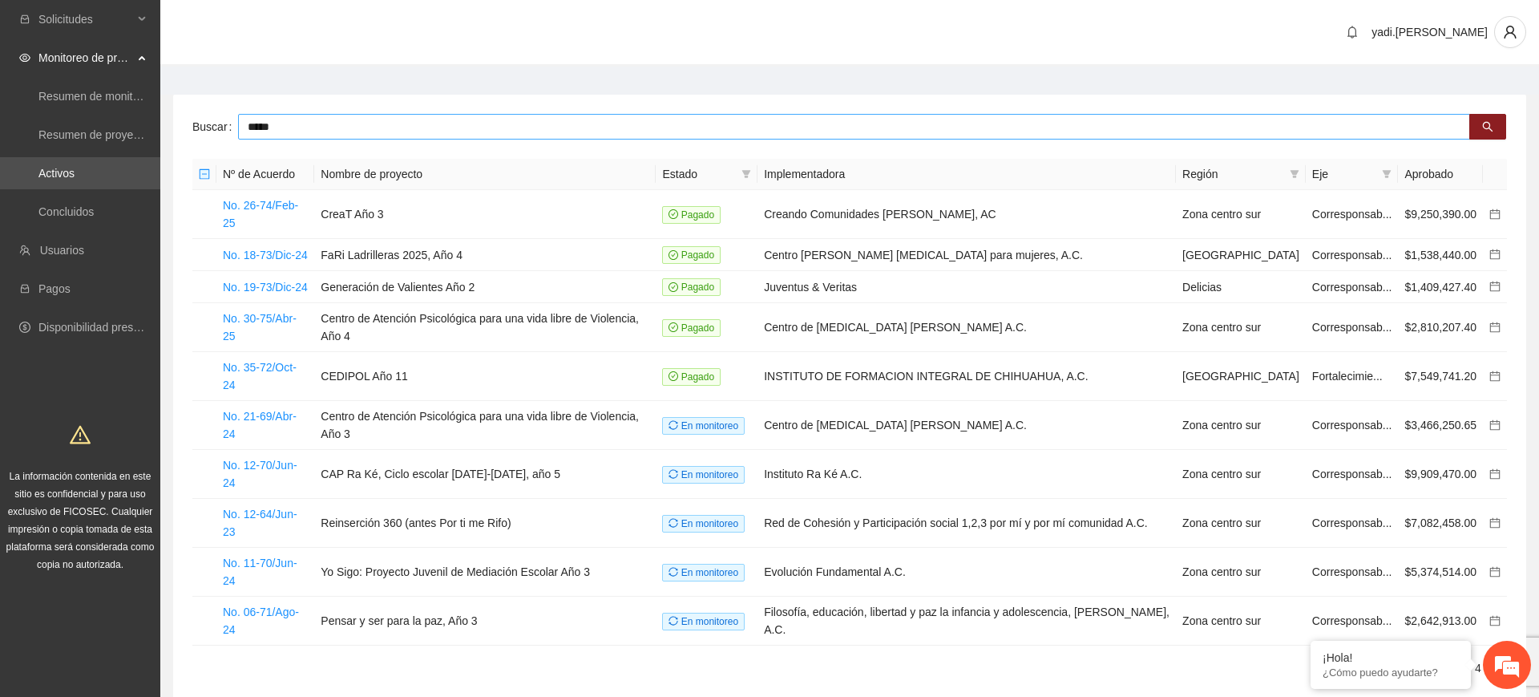
type input "*****"
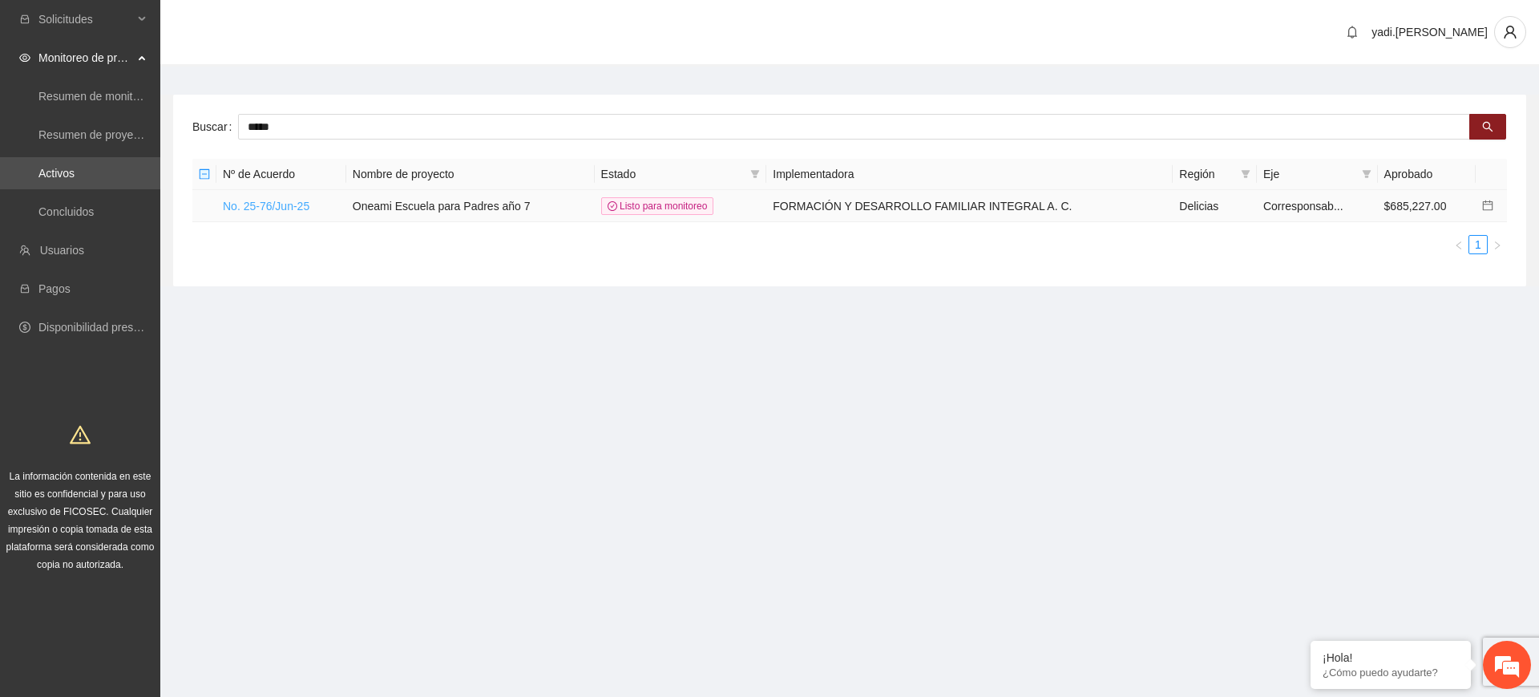
click at [273, 204] on link "No. 25-76/Jun-25" at bounding box center [266, 206] width 87 height 13
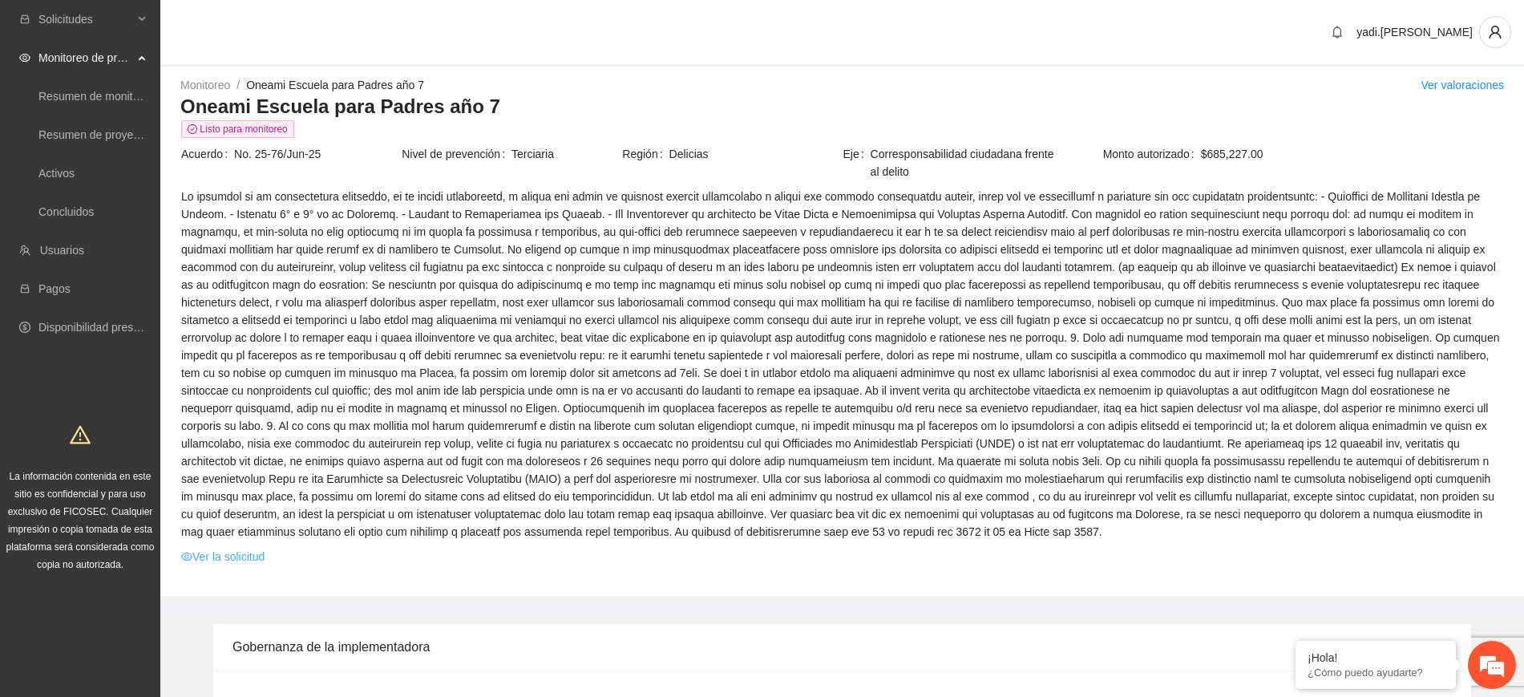
click at [217, 550] on link "Ver la solicitud" at bounding box center [222, 557] width 83 height 18
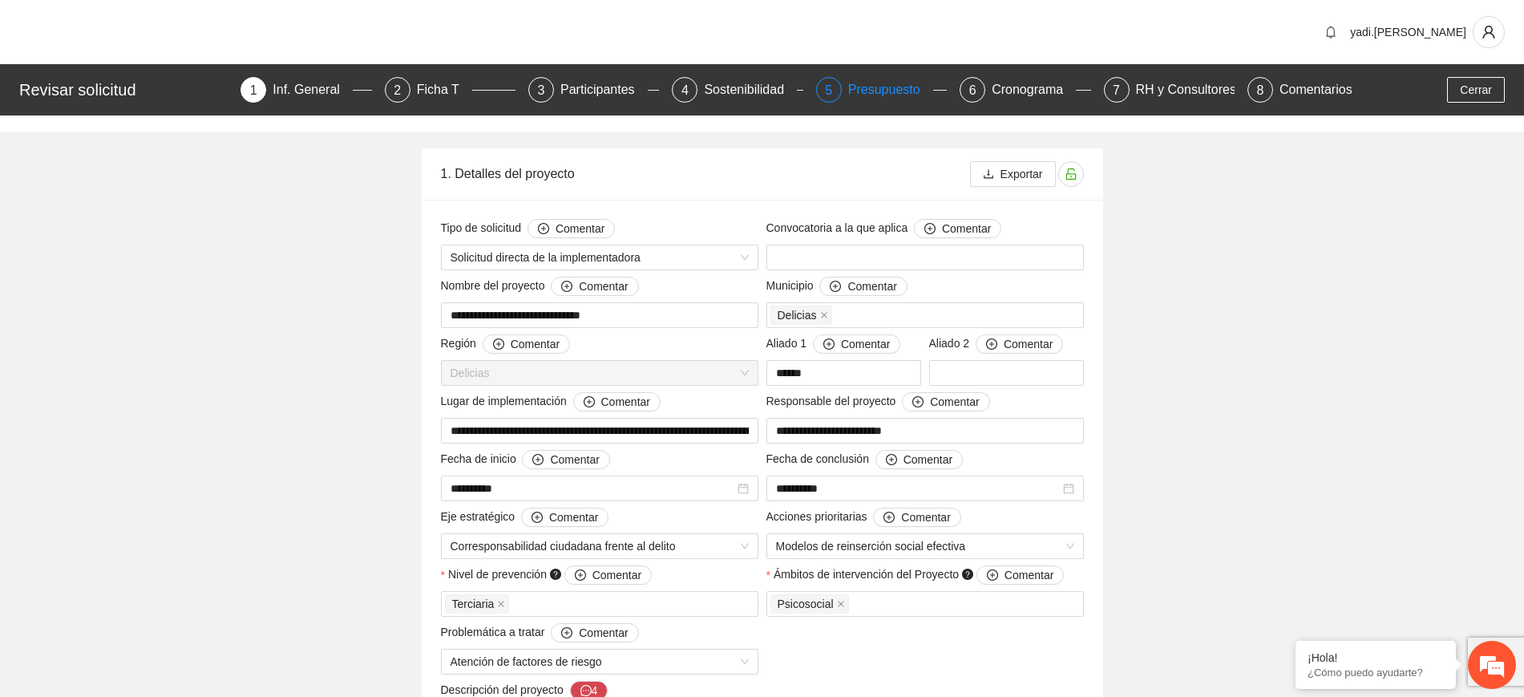
click at [875, 83] on div "Presupuesto" at bounding box center [890, 90] width 85 height 26
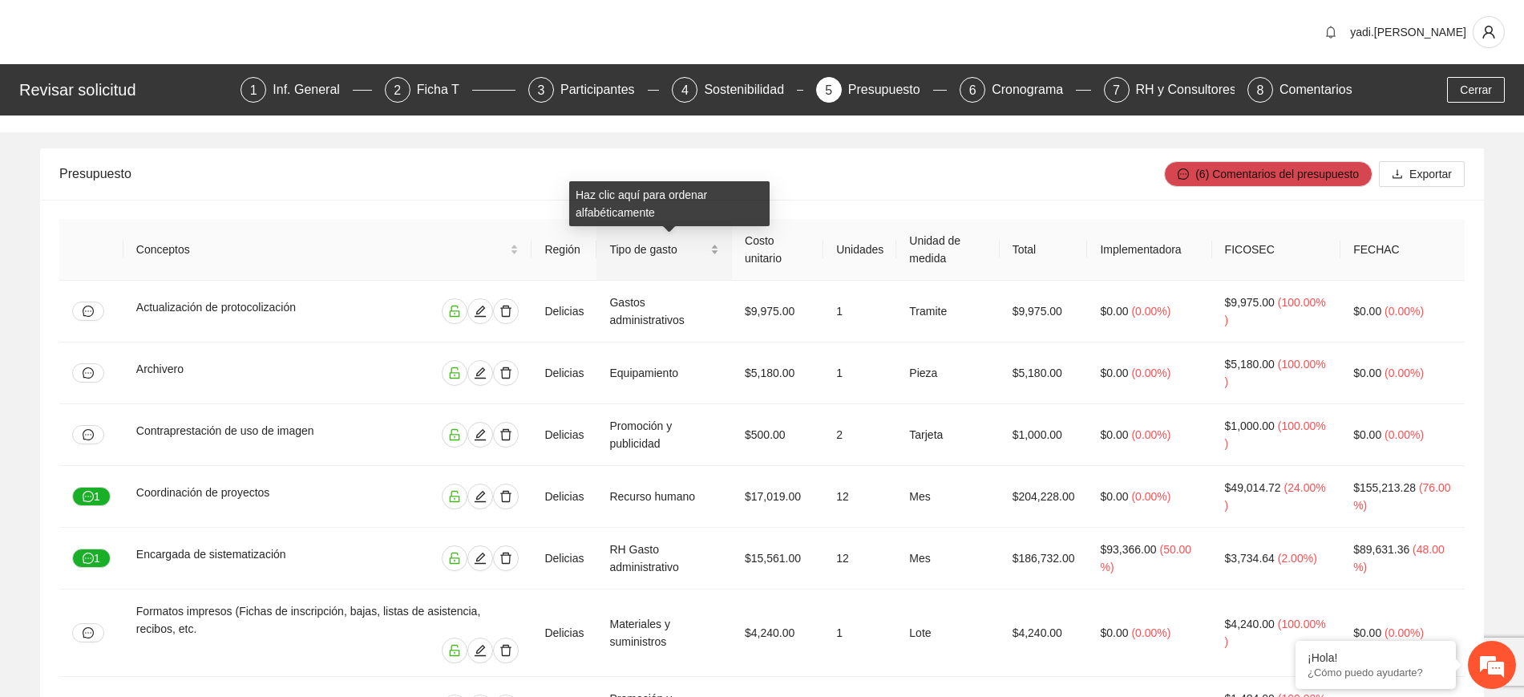
click at [650, 241] on div "Tipo de gasto" at bounding box center [664, 250] width 110 height 18
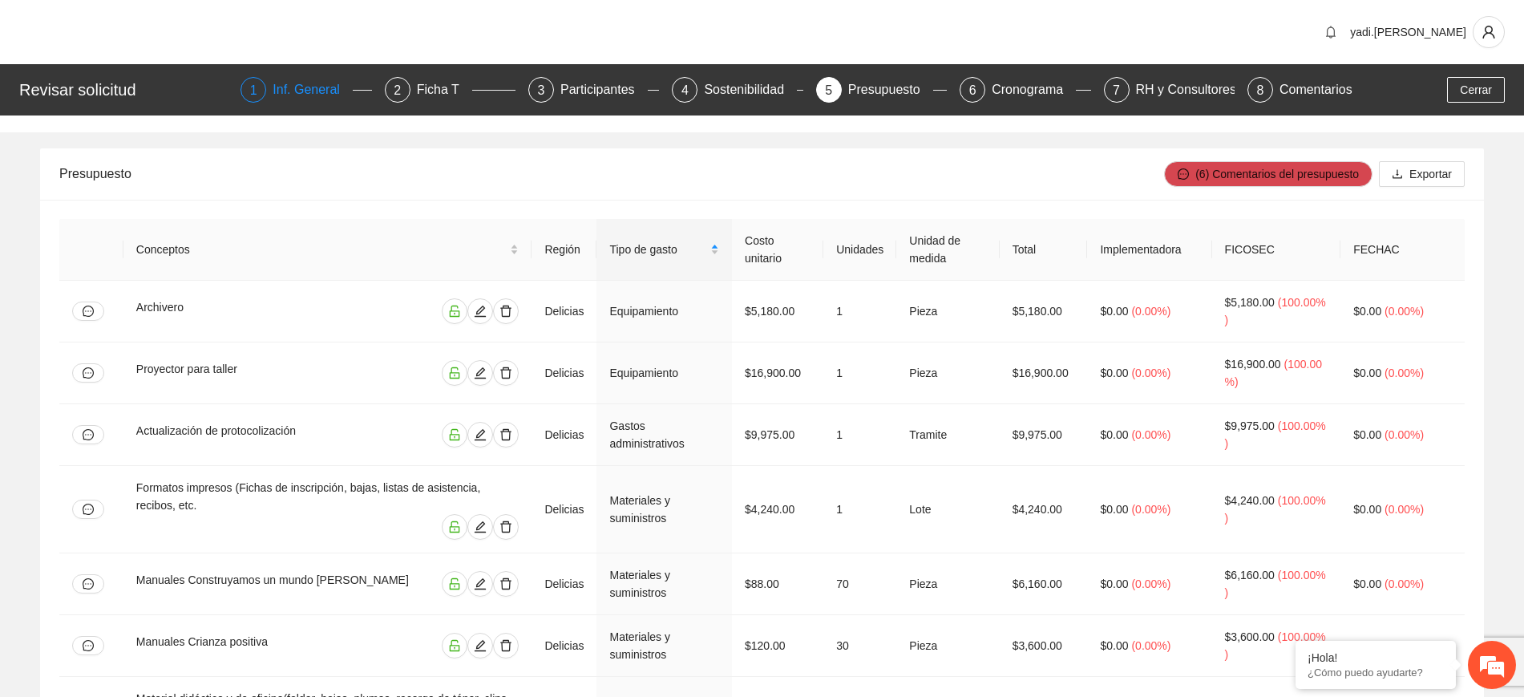
click at [301, 91] on div "Inf. General" at bounding box center [313, 90] width 80 height 26
